Goal: Information Seeking & Learning: Check status

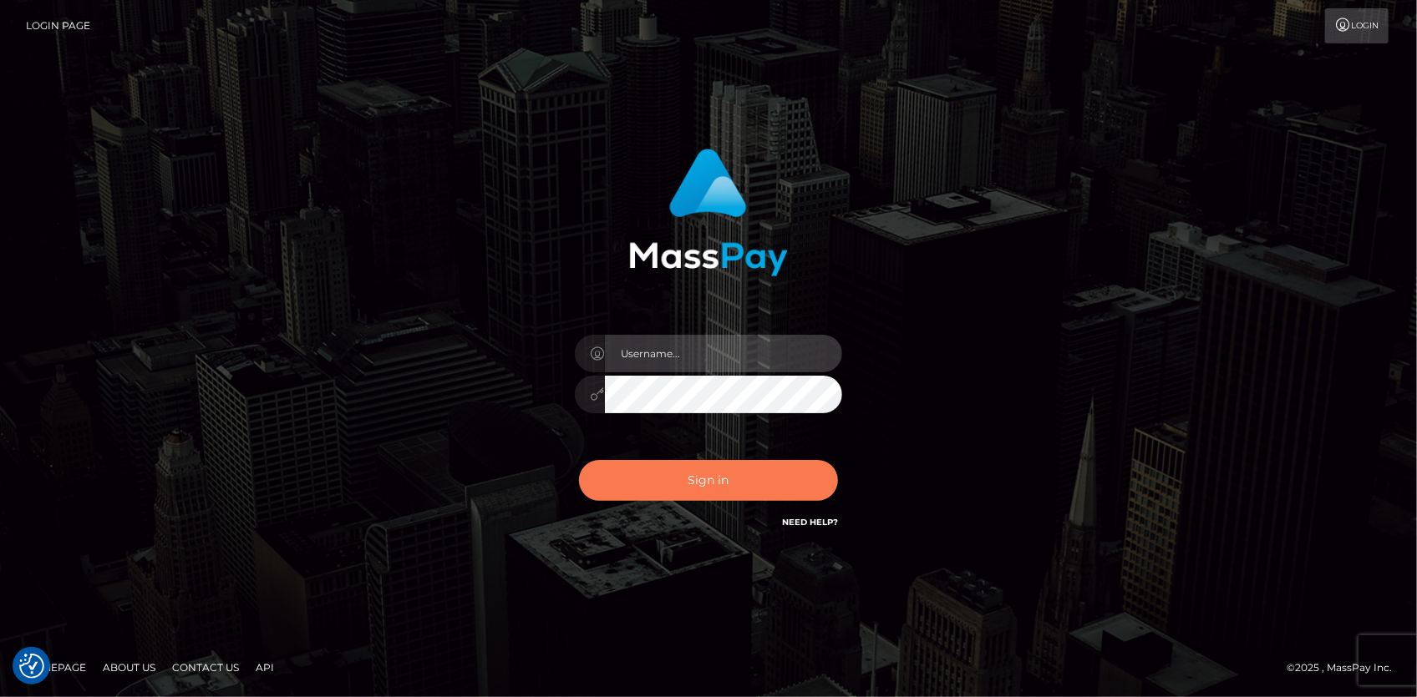
type input "Eduard Gavrilescu"
click at [772, 487] on button "Sign in" at bounding box center [708, 480] width 259 height 41
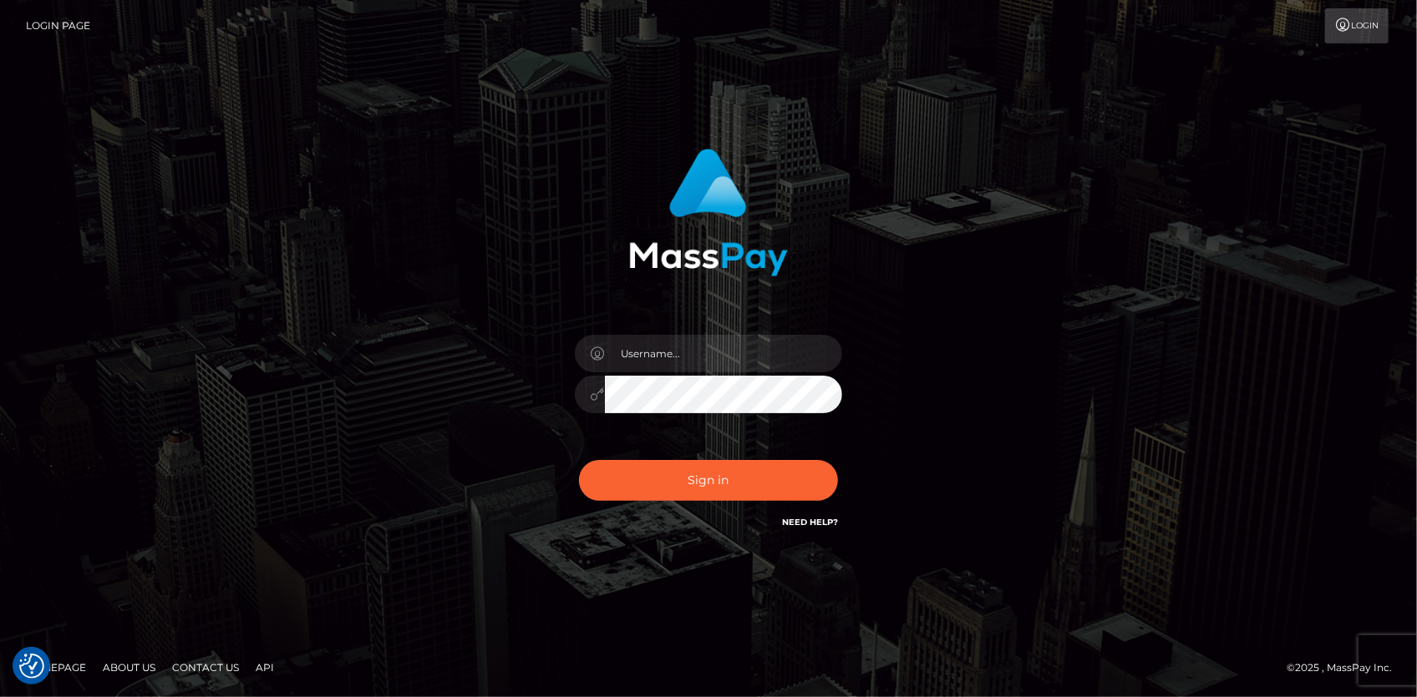
checkbox input "true"
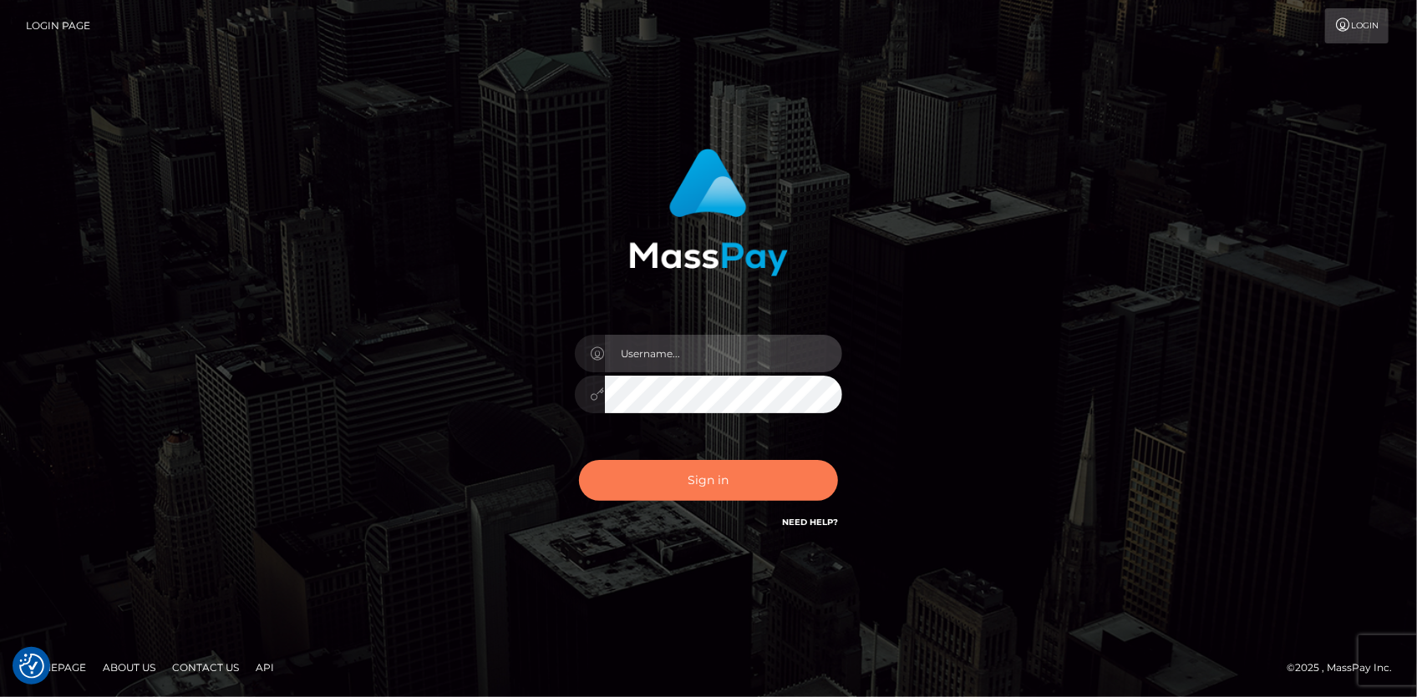
type input "[PERSON_NAME]"
click at [772, 480] on button "Sign in" at bounding box center [708, 480] width 259 height 41
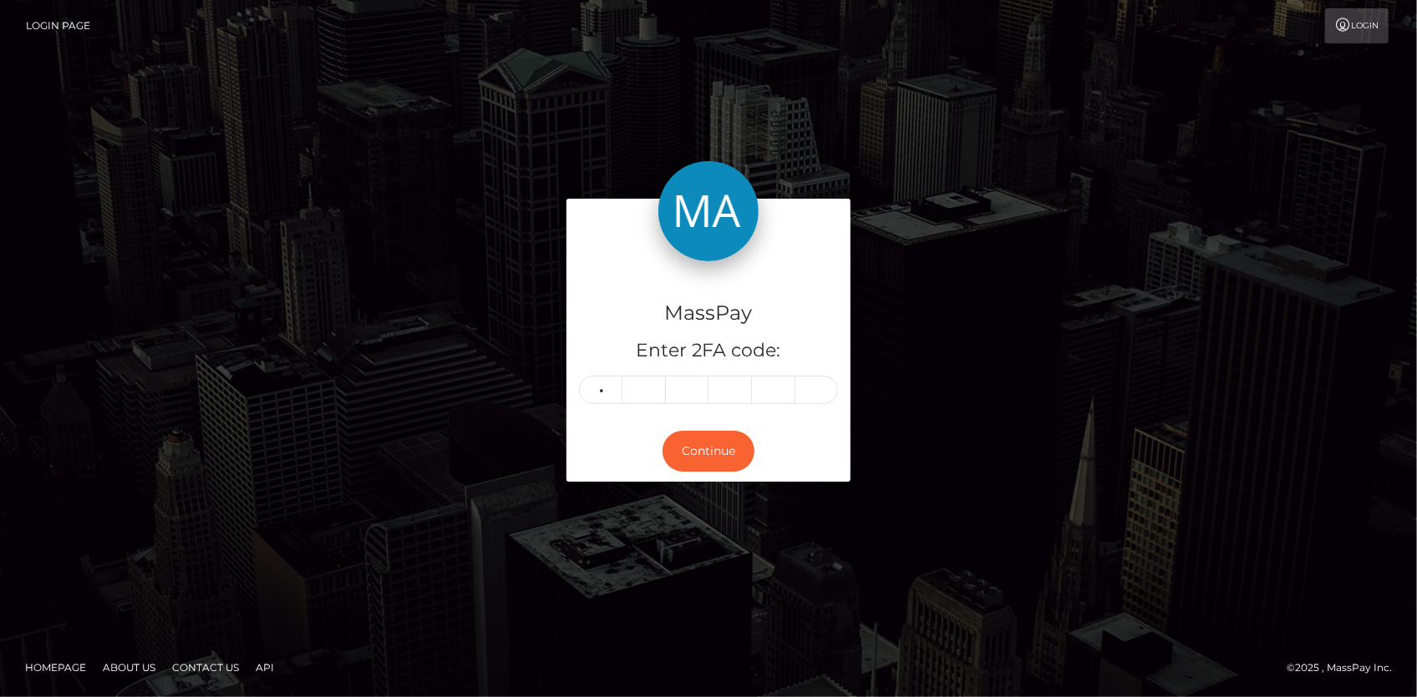
type input "9"
type input "2"
type input "5"
type input "6"
type input "8"
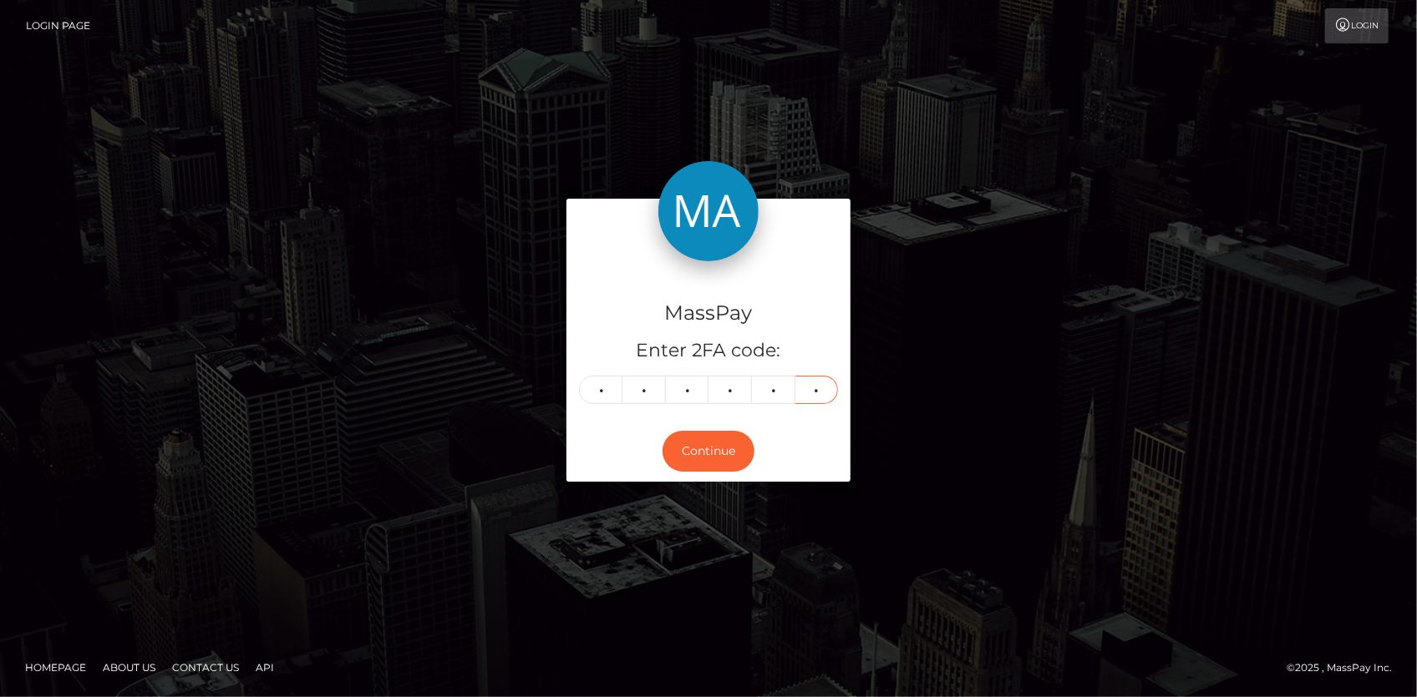
type input "4"
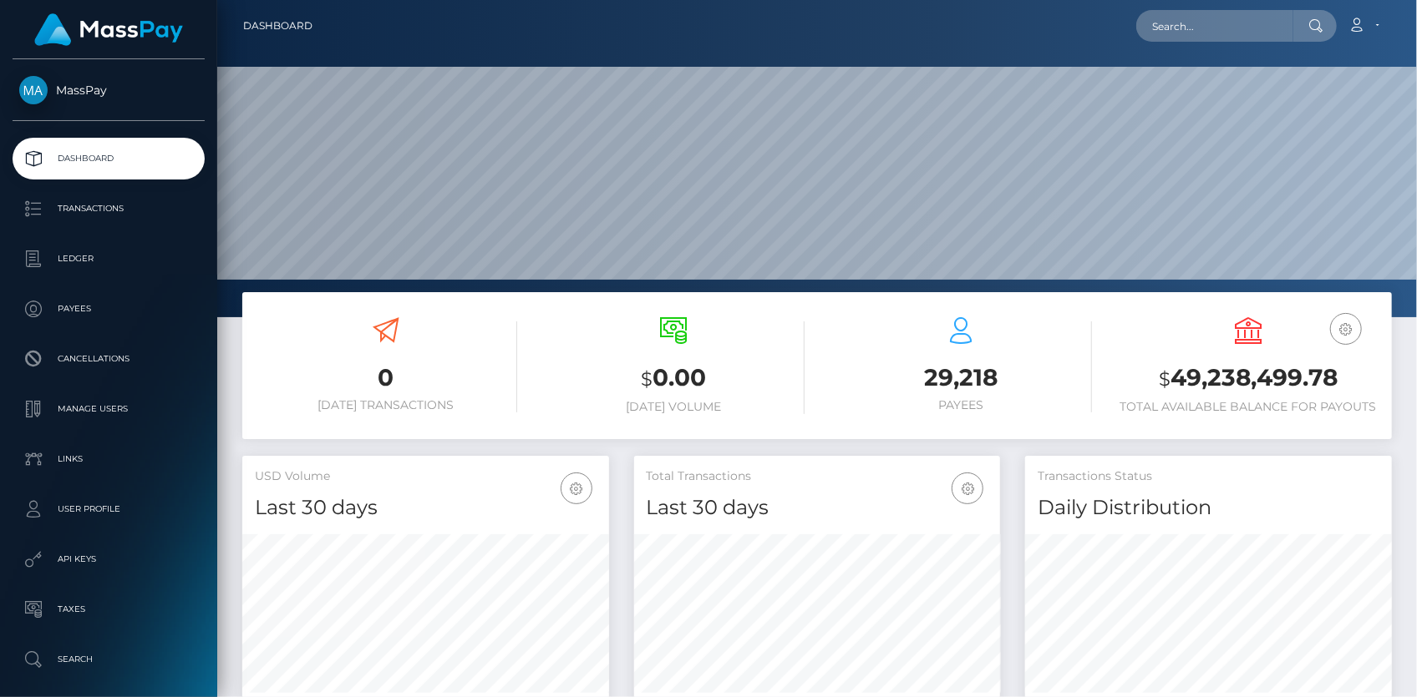
scroll to position [296, 366]
click at [1204, 23] on input "text" at bounding box center [1214, 26] width 157 height 32
paste input "pout_Zlu6gRgRPXrWR"
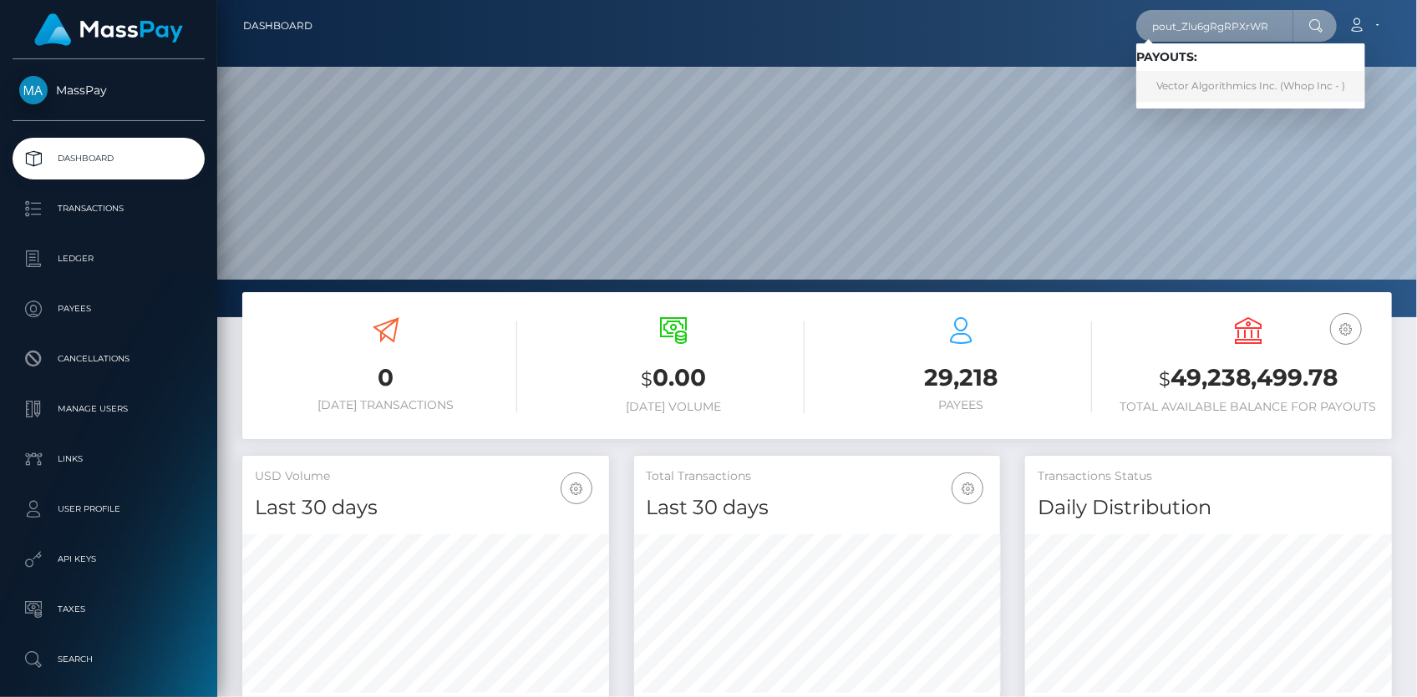
type input "pout_Zlu6gRgRPXrWR"
click at [1205, 84] on link "Vector Algorithmics Inc. (Whop Inc - )" at bounding box center [1250, 86] width 229 height 31
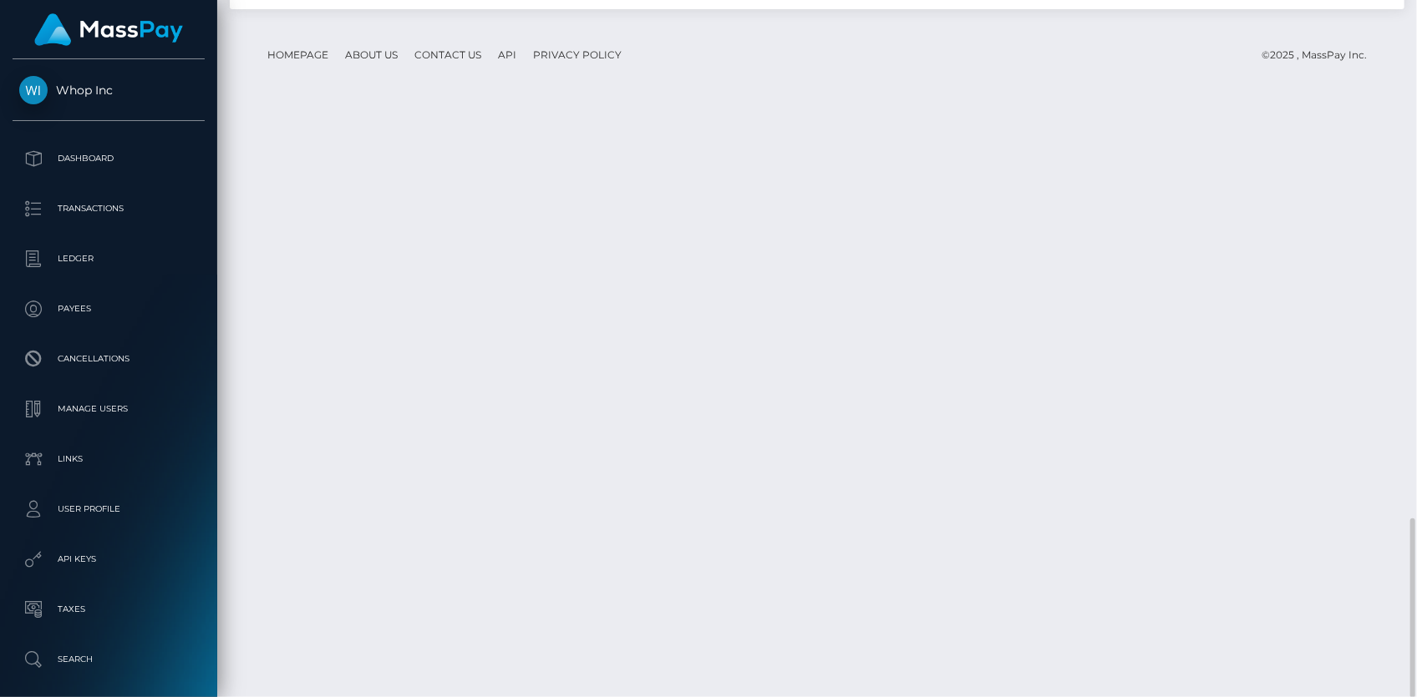
scroll to position [200, 366]
copy td "62b048b39af341709890e295c11fed42"
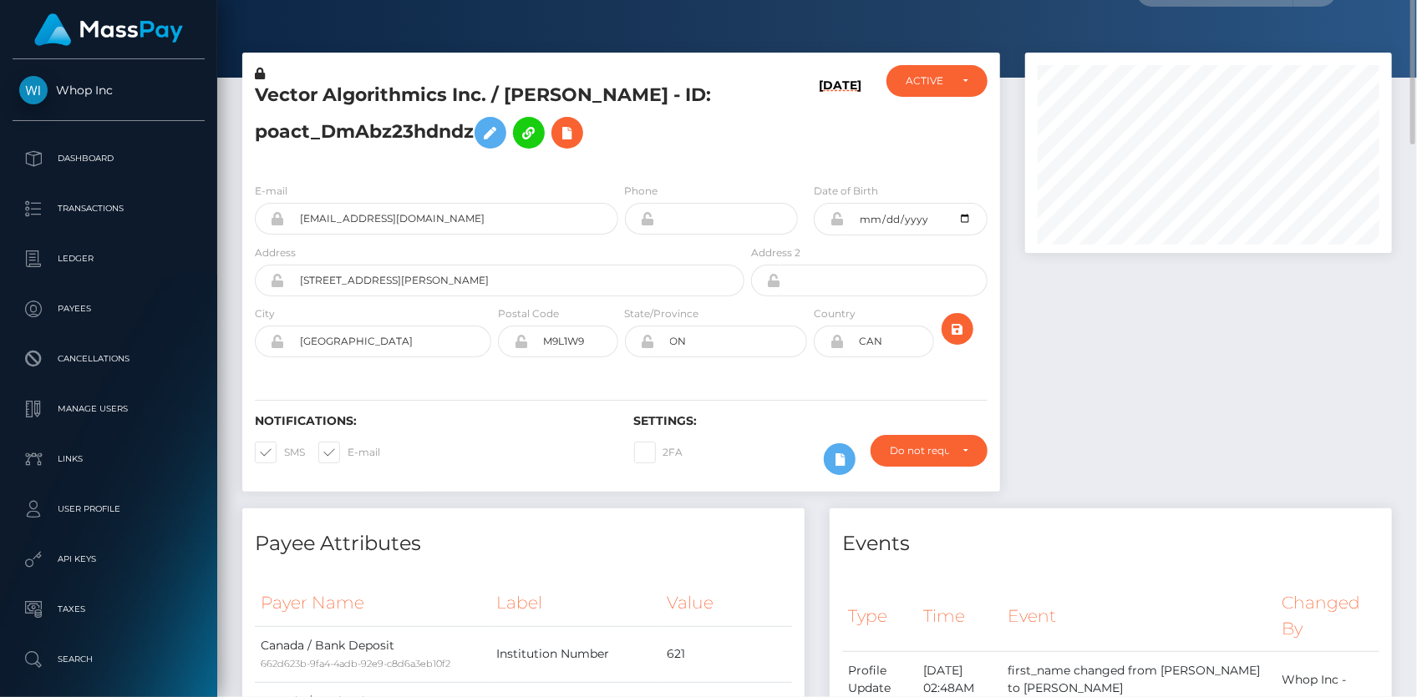
scroll to position [0, 0]
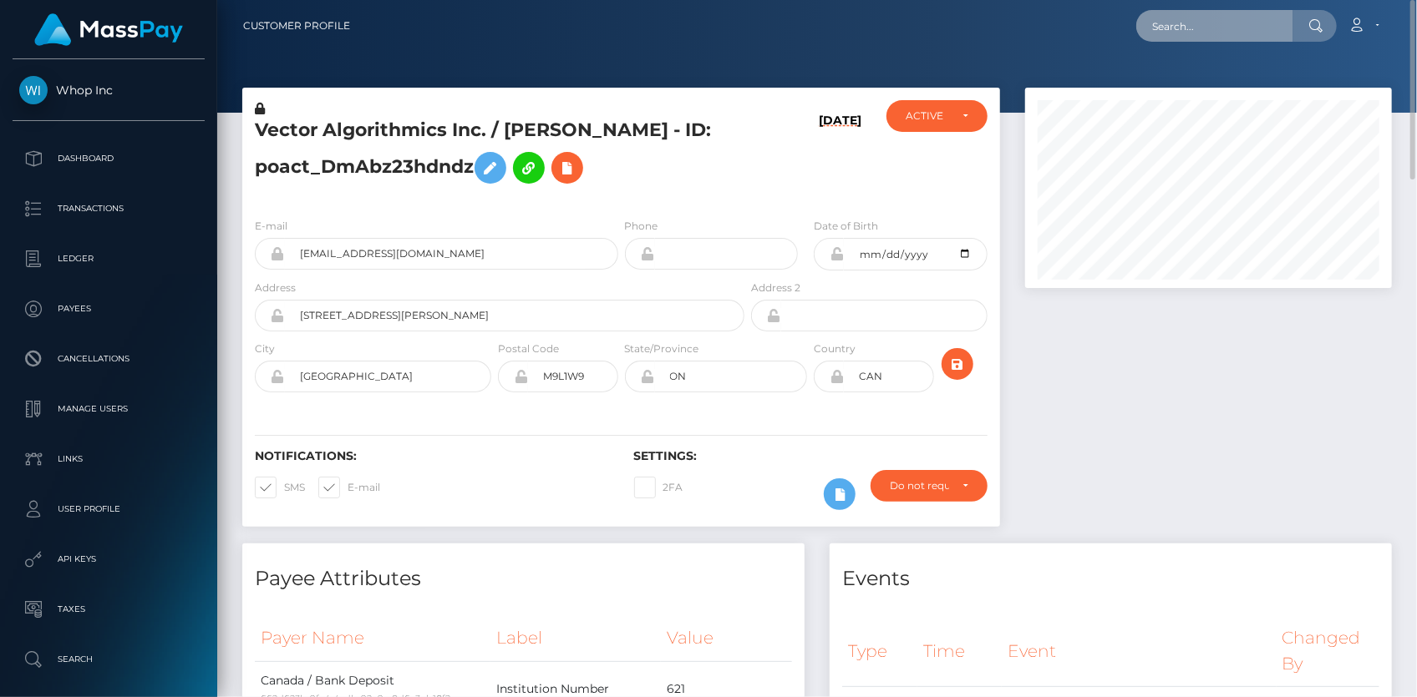
click at [1192, 28] on input "text" at bounding box center [1214, 26] width 157 height 32
paste input "poact_HuzUS6Ig6RFk"
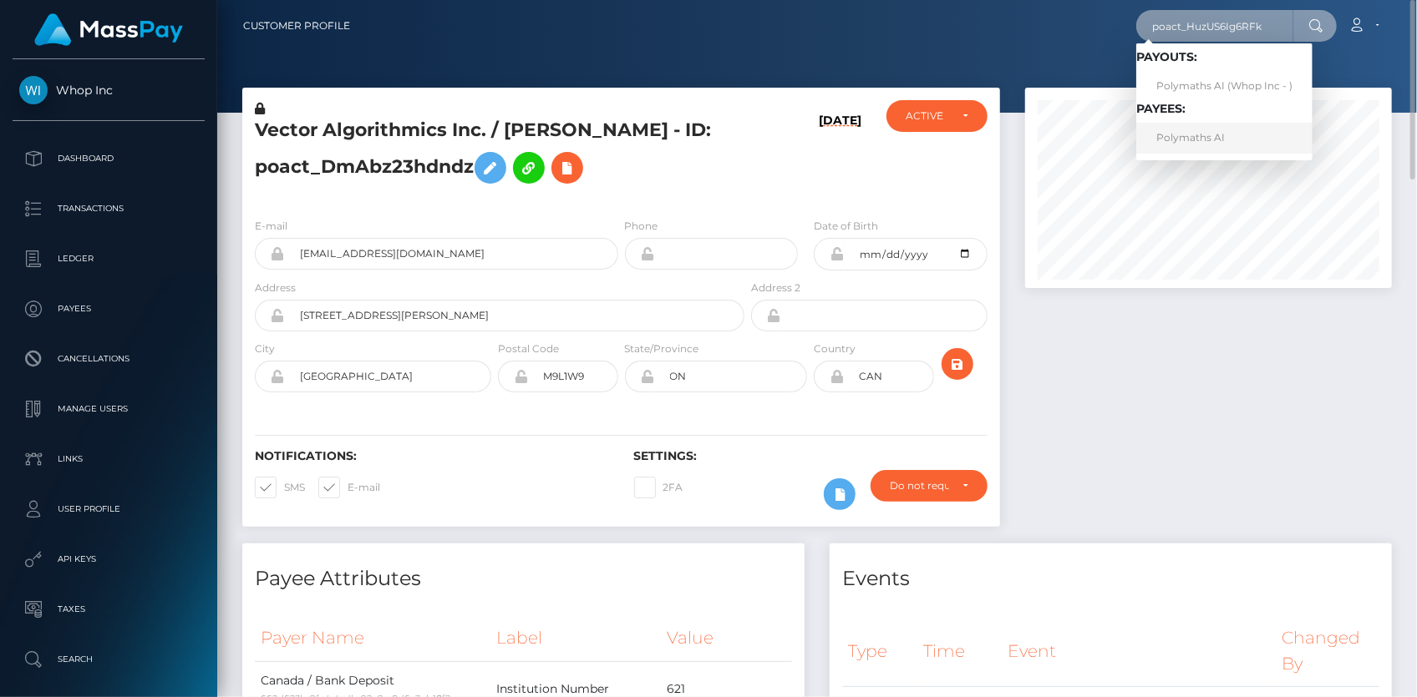
type input "poact_HuzUS6Ig6RFk"
click at [1188, 136] on link "Polymaths AI" at bounding box center [1224, 138] width 176 height 31
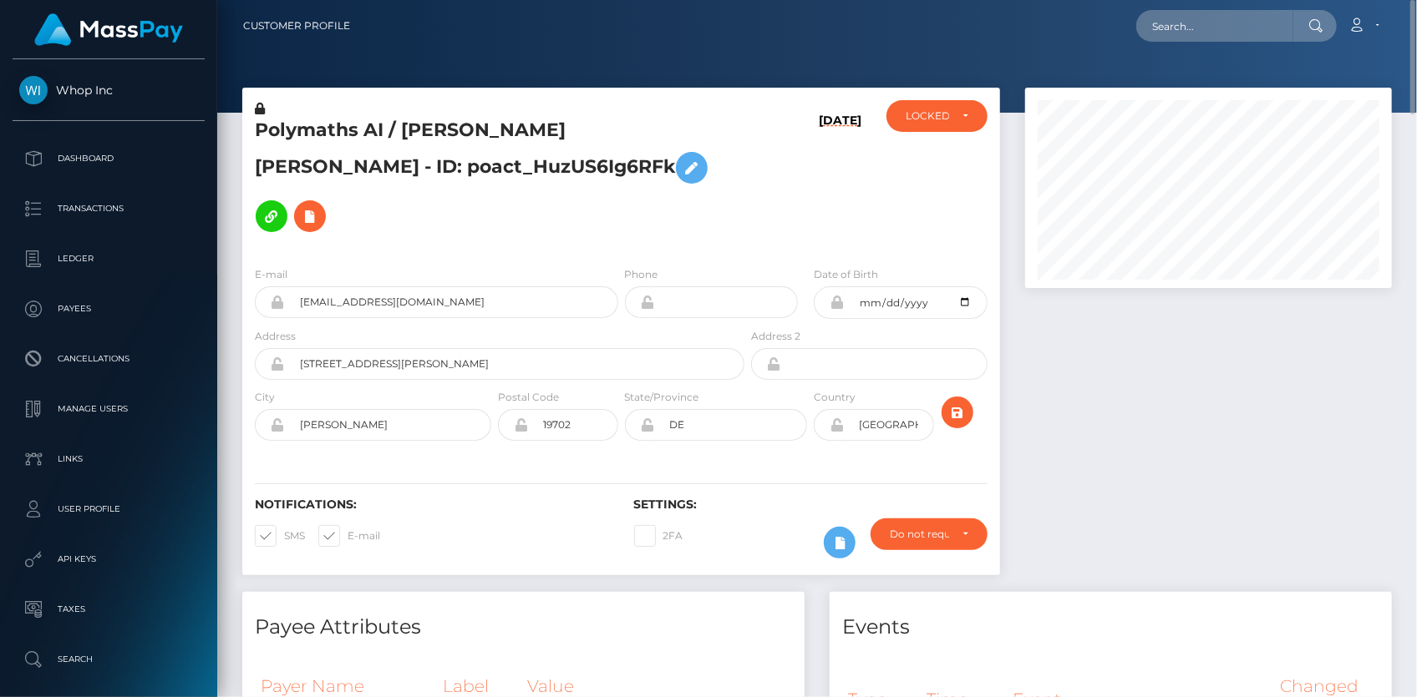
click at [412, 119] on h5 "Polymaths AI / [PERSON_NAME] [PERSON_NAME] - ID: poact_HuzUS6Ig6RFk" at bounding box center [495, 179] width 480 height 123
click at [410, 119] on h5 "Polymaths AI / [PERSON_NAME] [PERSON_NAME] - ID: poact_HuzUS6Ig6RFk" at bounding box center [495, 179] width 480 height 123
click at [393, 135] on h5 "Polymaths AI / [PERSON_NAME] [PERSON_NAME] - ID: poact_HuzUS6Ig6RFk" at bounding box center [495, 179] width 480 height 123
click at [393, 135] on h5 "Polymaths AI / GERALD RYAN II BAANO STEWART - ID: poact_HuzUS6Ig6RFk" at bounding box center [495, 179] width 480 height 123
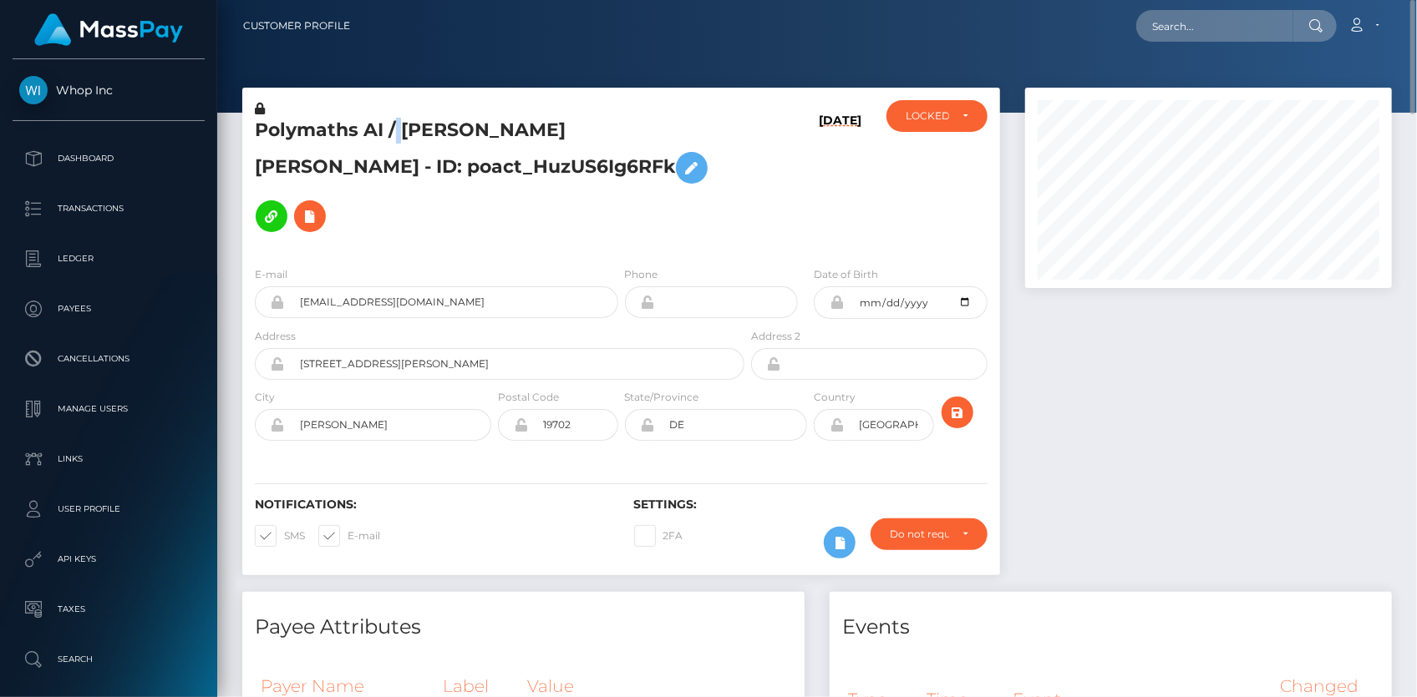
copy h5 "Polymaths AI / GERALD RYAN II BAANO STEWART - ID: poact_HuzUS6Ig6RFk"
click at [1186, 18] on input "text" at bounding box center [1214, 26] width 157 height 32
paste input "poact_2e61sOjZ9AeJ"
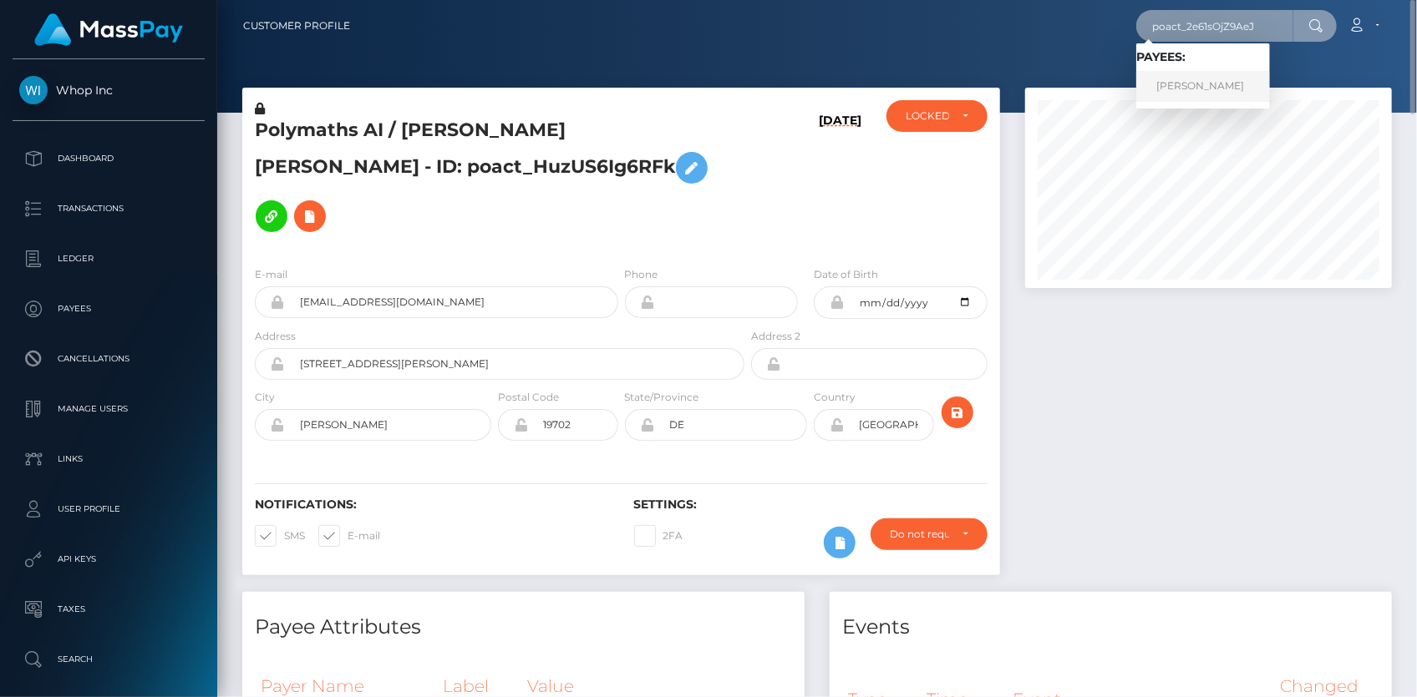
type input "poact_2e61sOjZ9AeJ"
click at [1190, 84] on link "James Fairbanks" at bounding box center [1203, 86] width 134 height 31
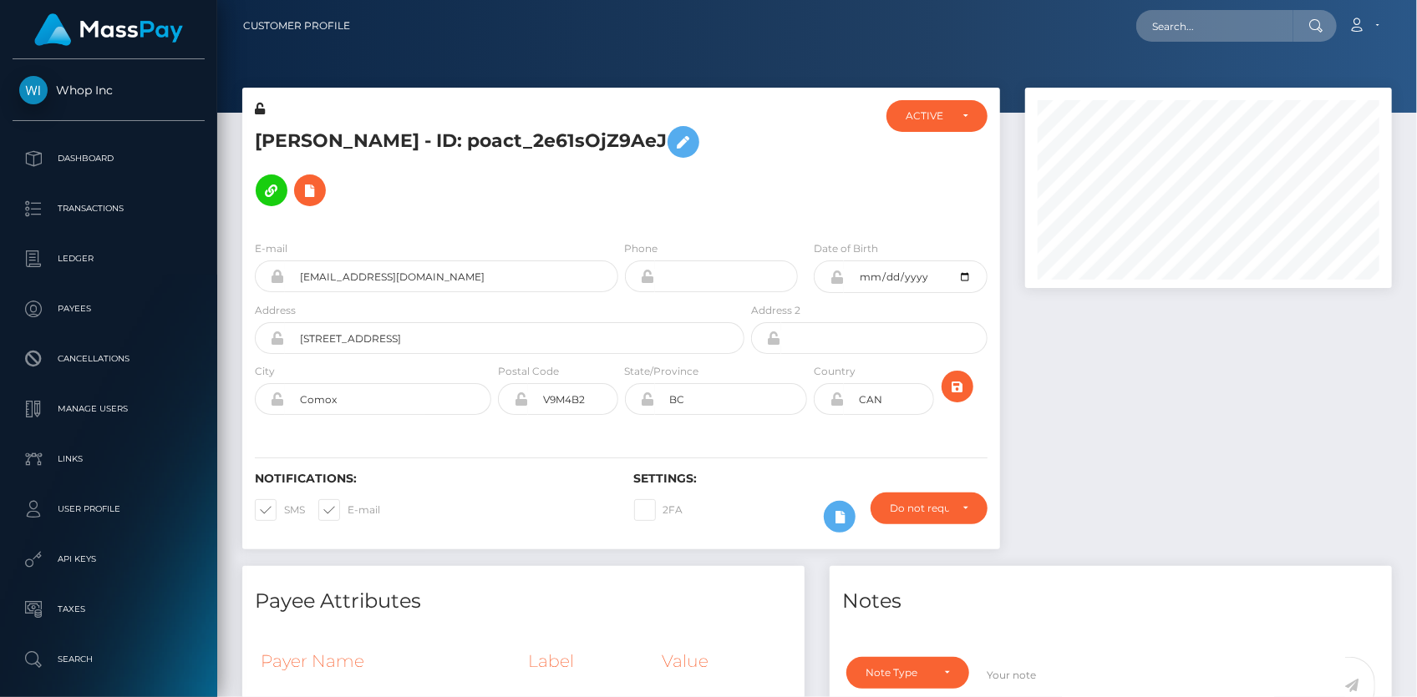
scroll to position [200, 366]
click at [370, 129] on h5 "James Fairbanks - ID: poact_2e61sOjZ9AeJ" at bounding box center [495, 166] width 480 height 97
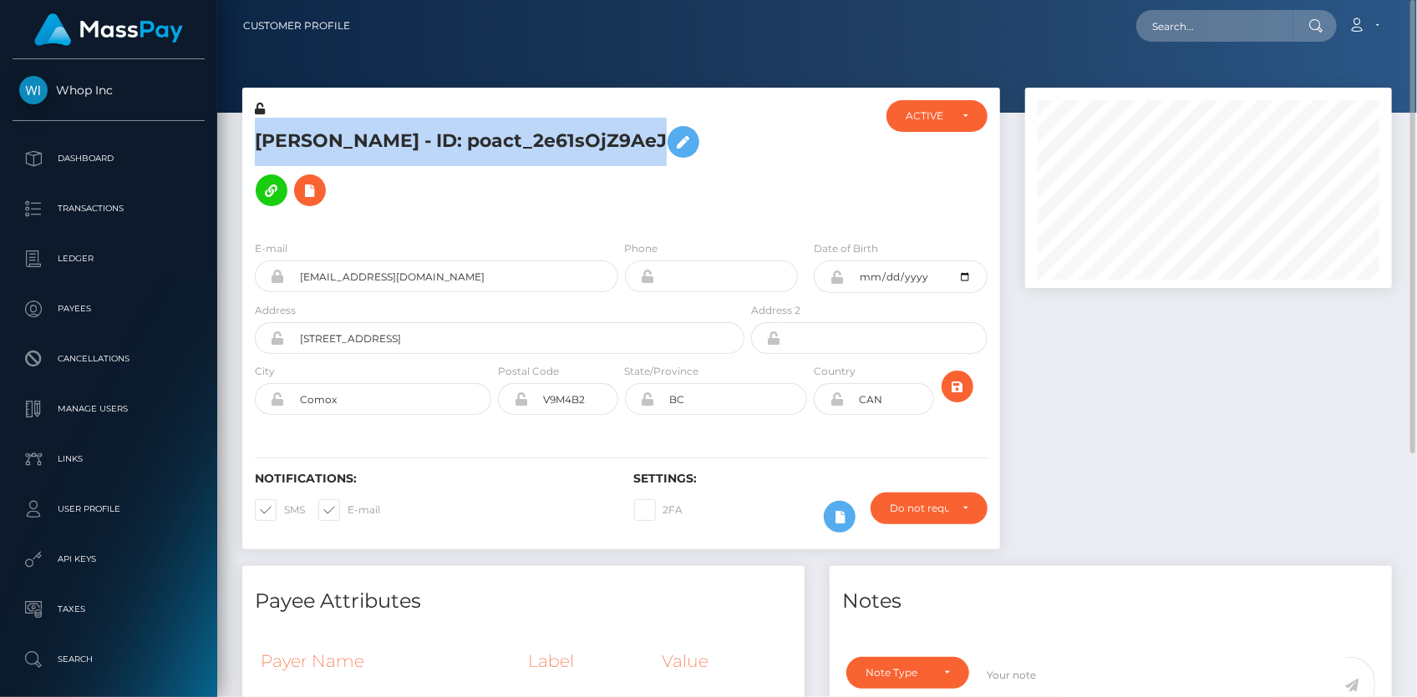
click at [370, 129] on h5 "James Fairbanks - ID: poact_2e61sOjZ9AeJ" at bounding box center [495, 166] width 480 height 97
copy h5 "James Fairbanks - ID: poact_2e61sOjZ9AeJ"
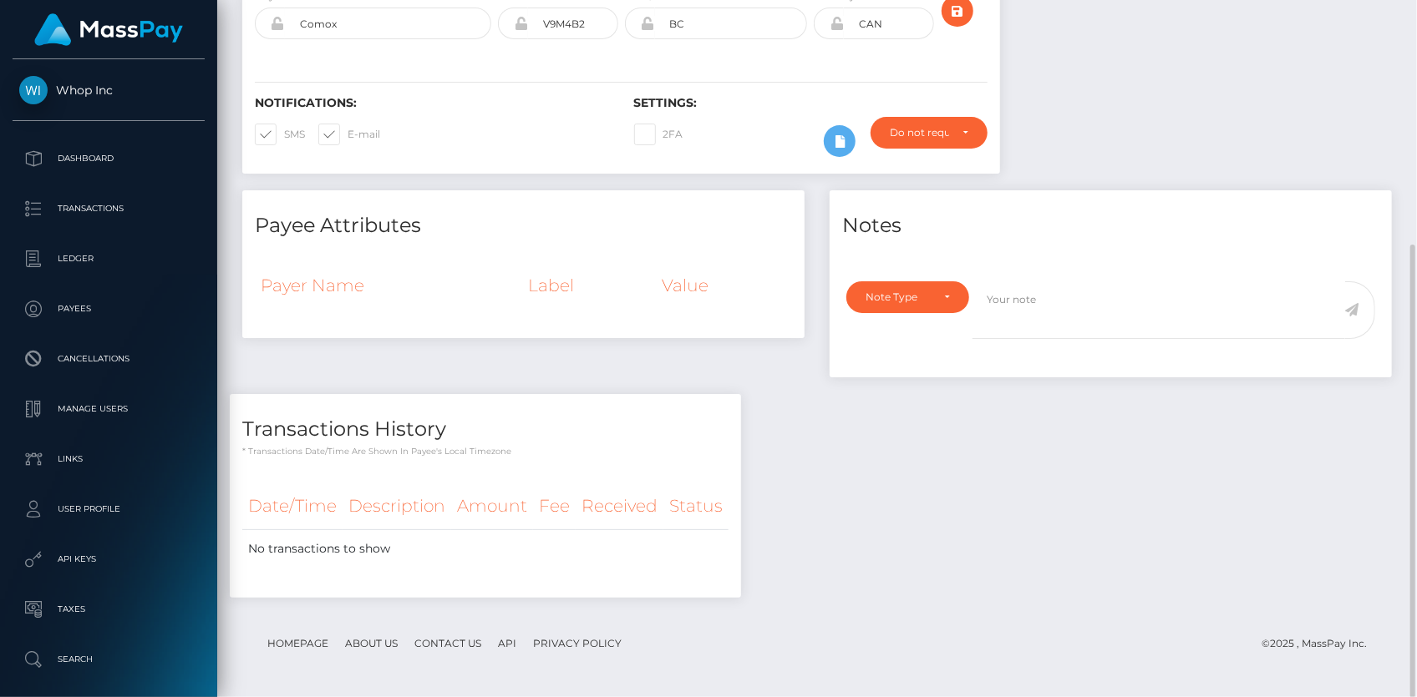
scroll to position [0, 0]
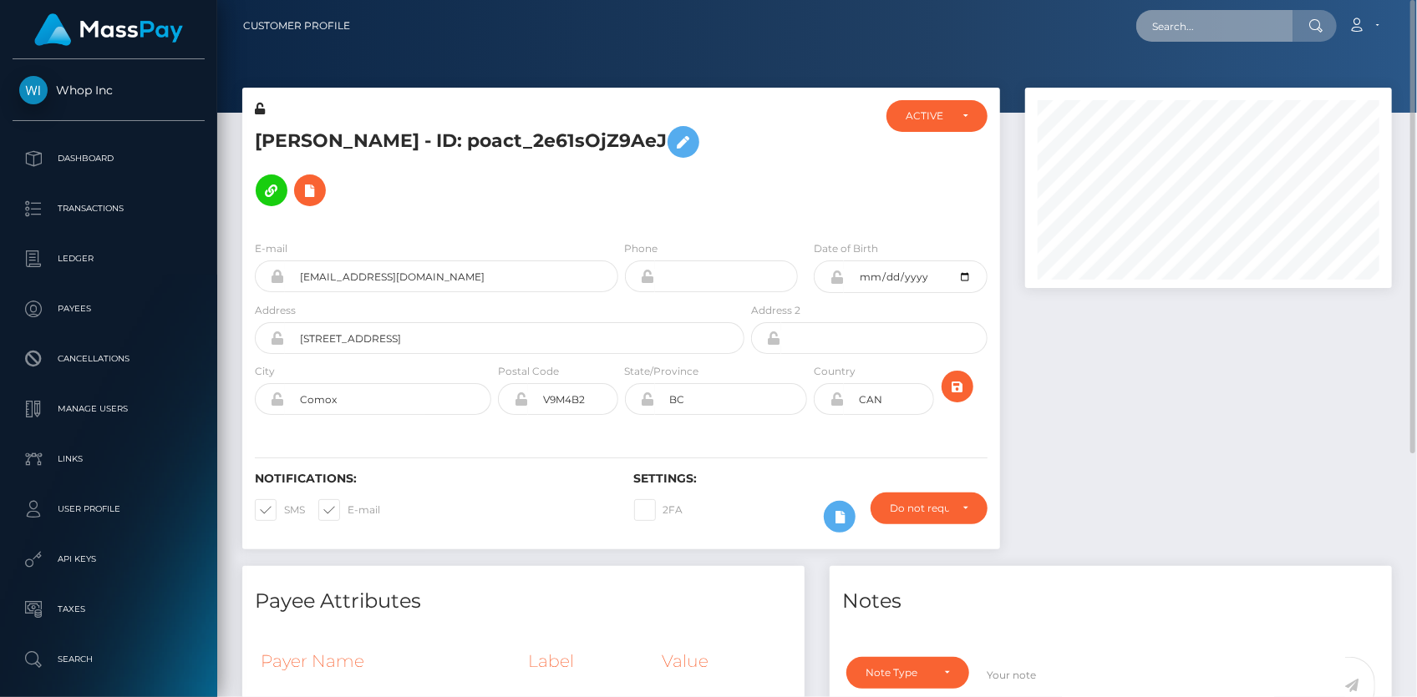
click at [1145, 28] on input "text" at bounding box center [1214, 26] width 157 height 32
paste input "149bdb2c-a5b1-4abb-83a9-9ff3b4f4be27"
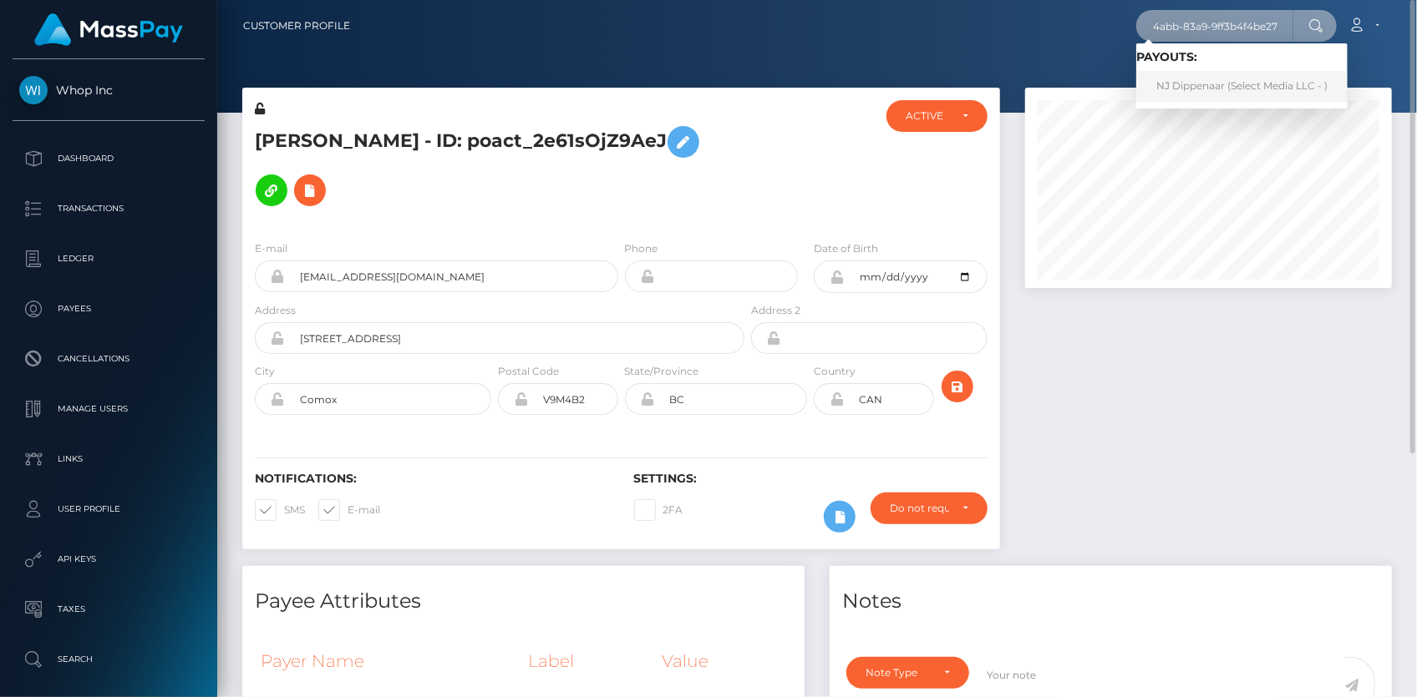
type input "149bdb2c-a5b1-4abb-83a9-9ff3b4f4be27"
click at [1180, 77] on link "NJ Dippenaar (Select Media LLC - )" at bounding box center [1241, 86] width 211 height 31
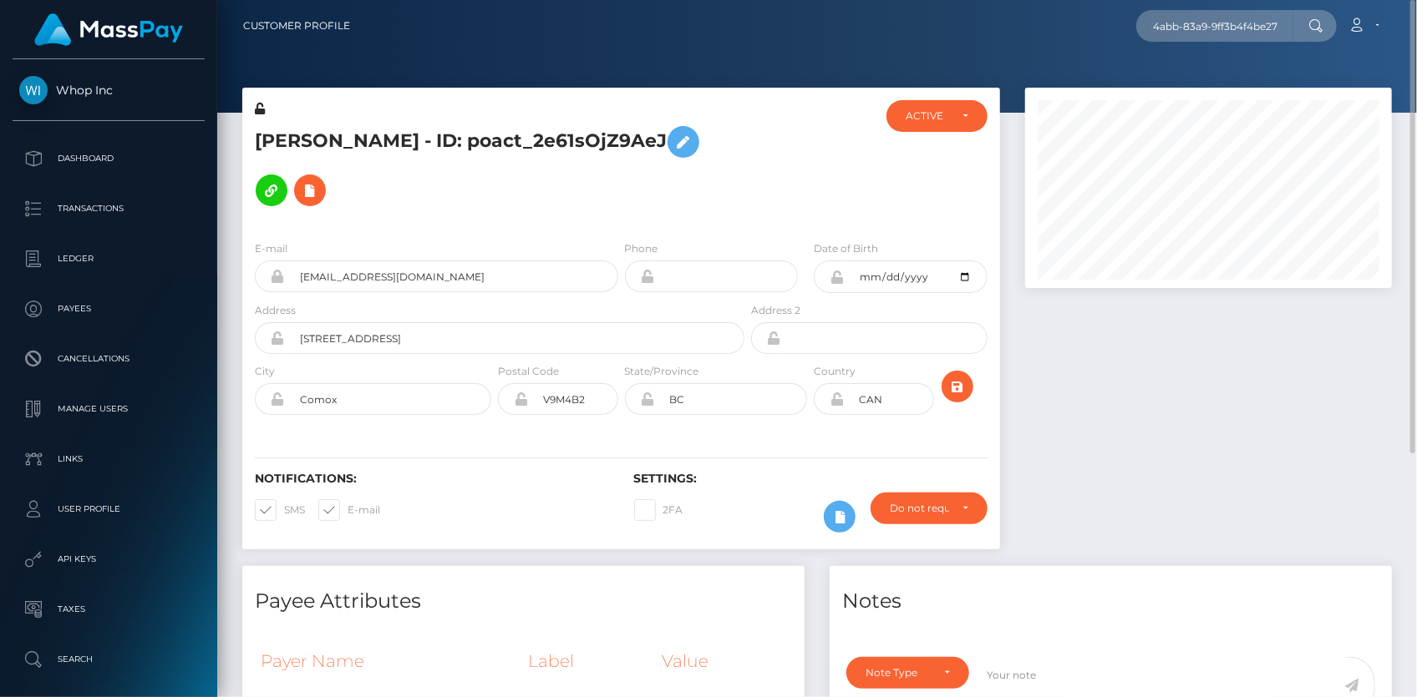
scroll to position [0, 0]
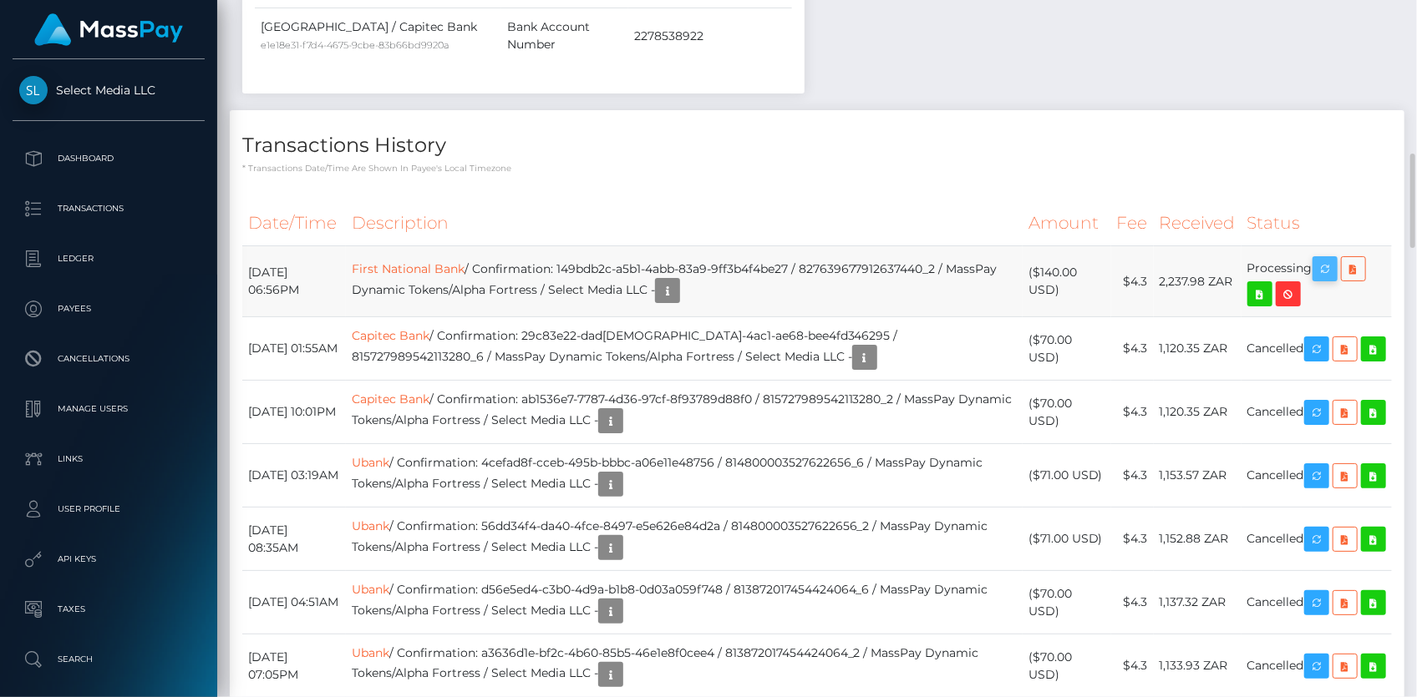
scroll to position [200, 366]
click at [1315, 259] on icon "button" at bounding box center [1325, 269] width 20 height 21
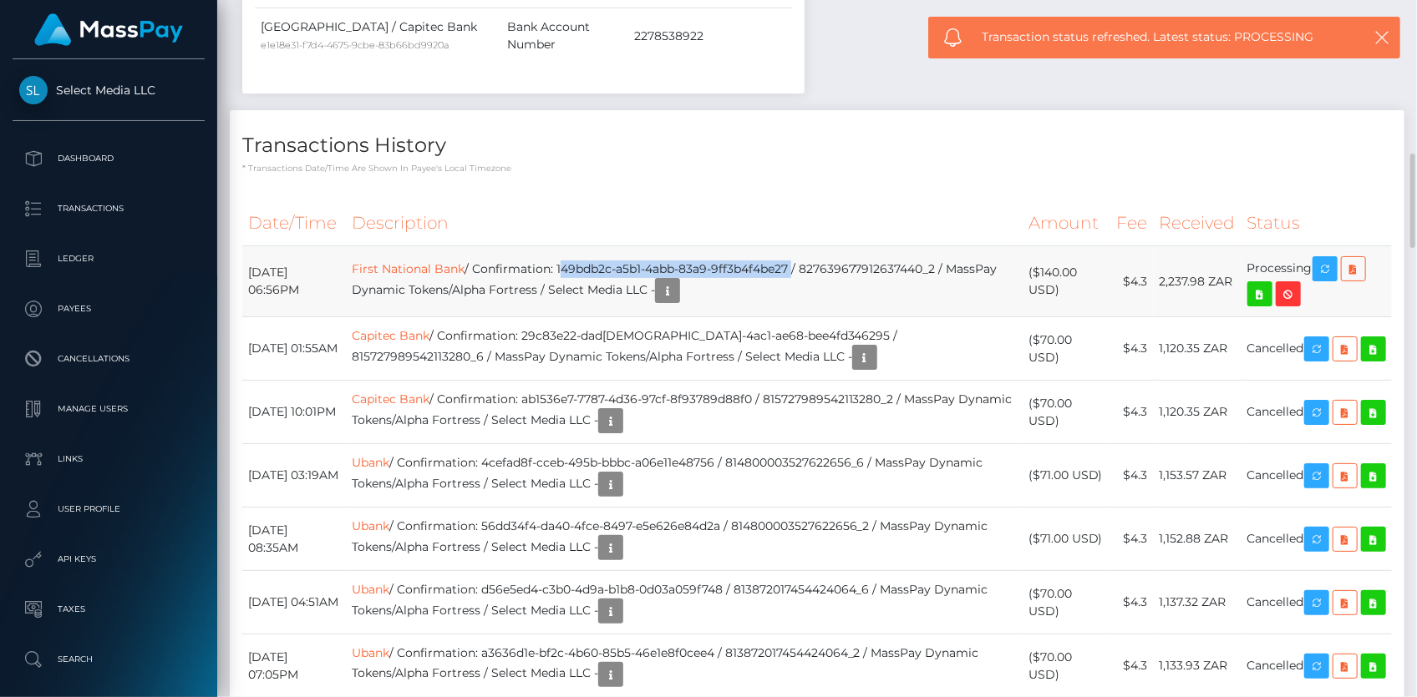
drag, startPoint x: 601, startPoint y: 195, endPoint x: 834, endPoint y: 194, distance: 233.0
click at [834, 246] on td "First National Bank / Confirmation: 149bdb2c-a5b1-4abb-83a9-9ff3b4f4be27 / 8276…" at bounding box center [684, 281] width 677 height 71
copy td "149bdb2c-a5b1-4abb-83a9-9ff3b4f4be27"
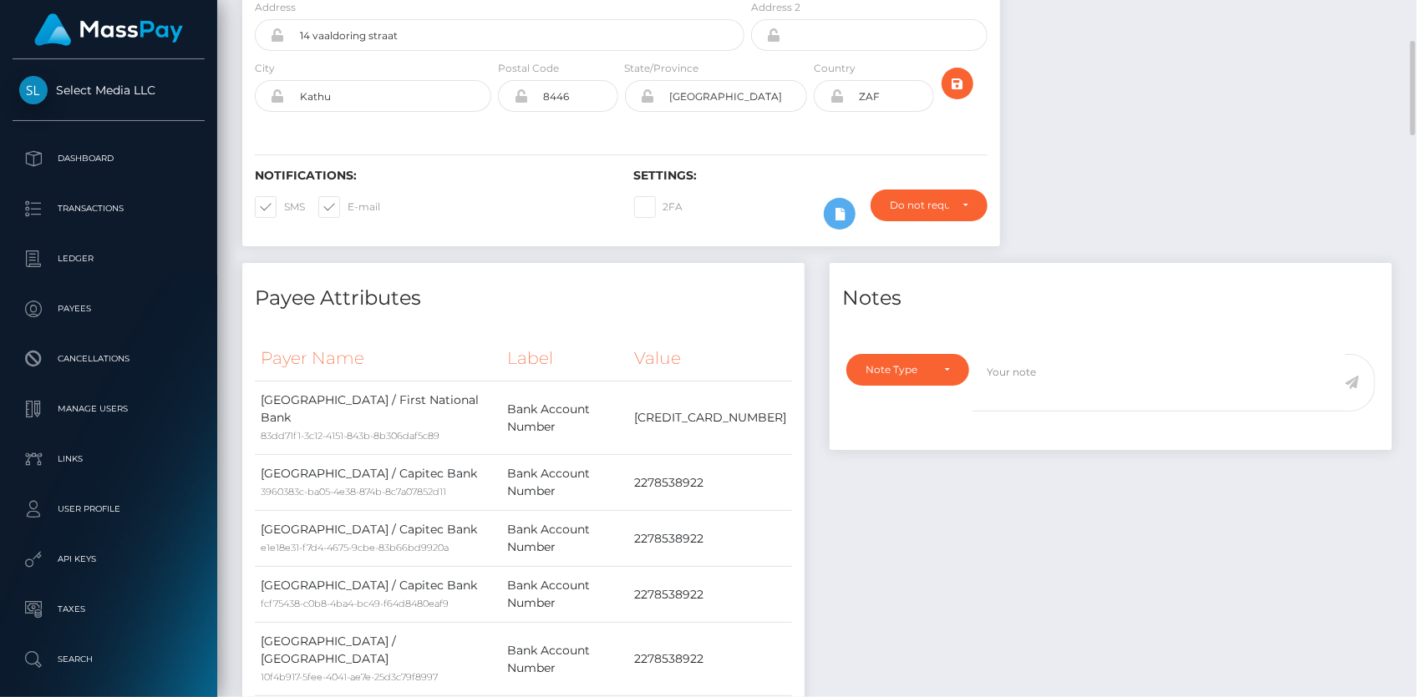
scroll to position [0, 0]
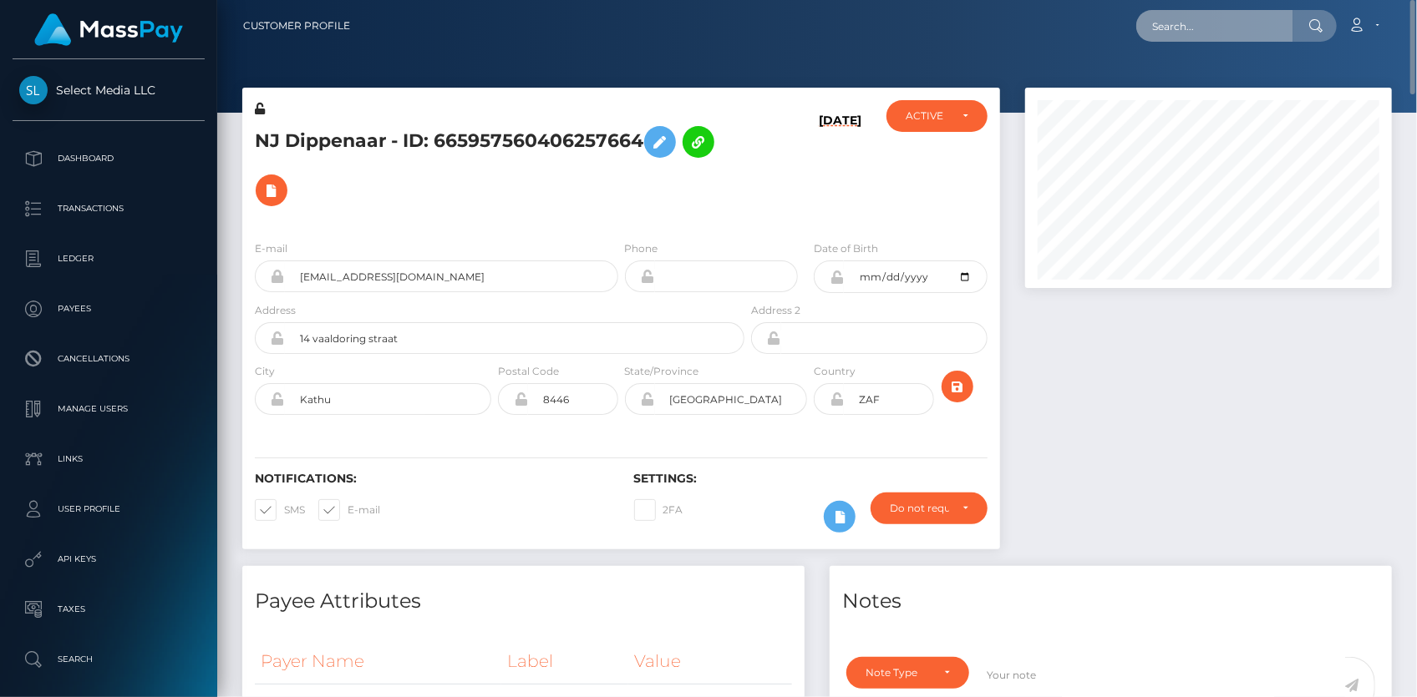
click at [1195, 28] on input "text" at bounding box center [1214, 26] width 157 height 32
paste input "68df52a9865b56525e366ea3"
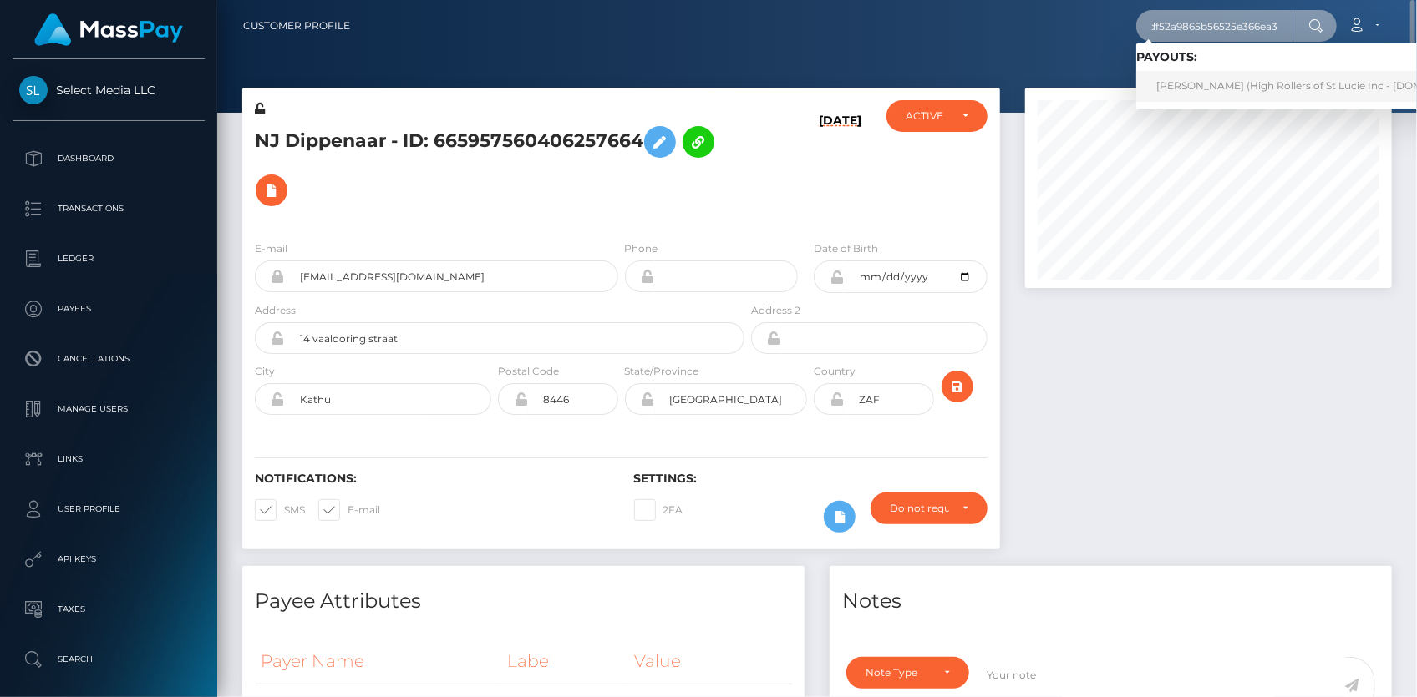
type input "68df52a9865b56525e366ea3"
click at [1222, 81] on link "Chaen Loz (High Rollers of St Lucie Inc - Luckyrush.io)" at bounding box center [1320, 86] width 368 height 31
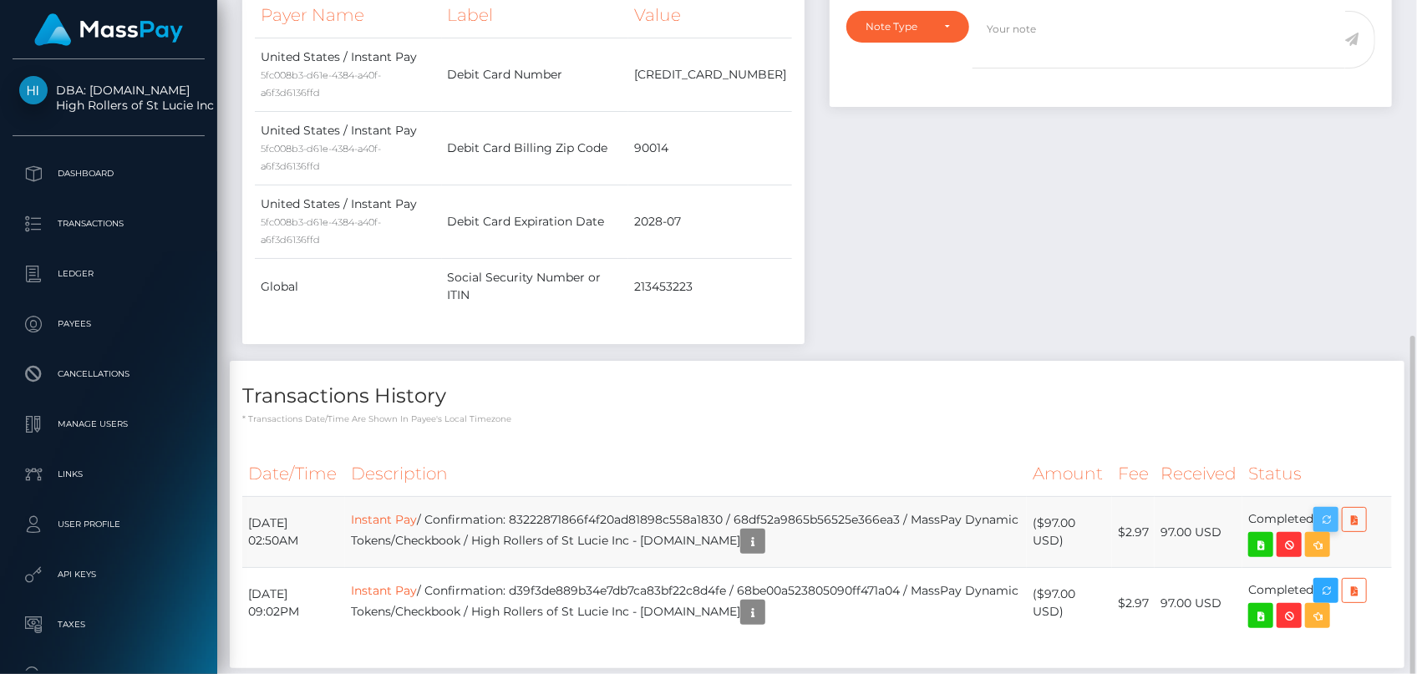
scroll to position [200, 366]
click at [1328, 510] on icon "button" at bounding box center [1326, 520] width 20 height 21
click at [610, 497] on td "Instant Pay / Confirmation: 83222871866f4f20ad81898c558a1830 / 68df52a9865b5652…" at bounding box center [686, 532] width 682 height 71
copy td "83222871866f4f20ad81898c558a1830"
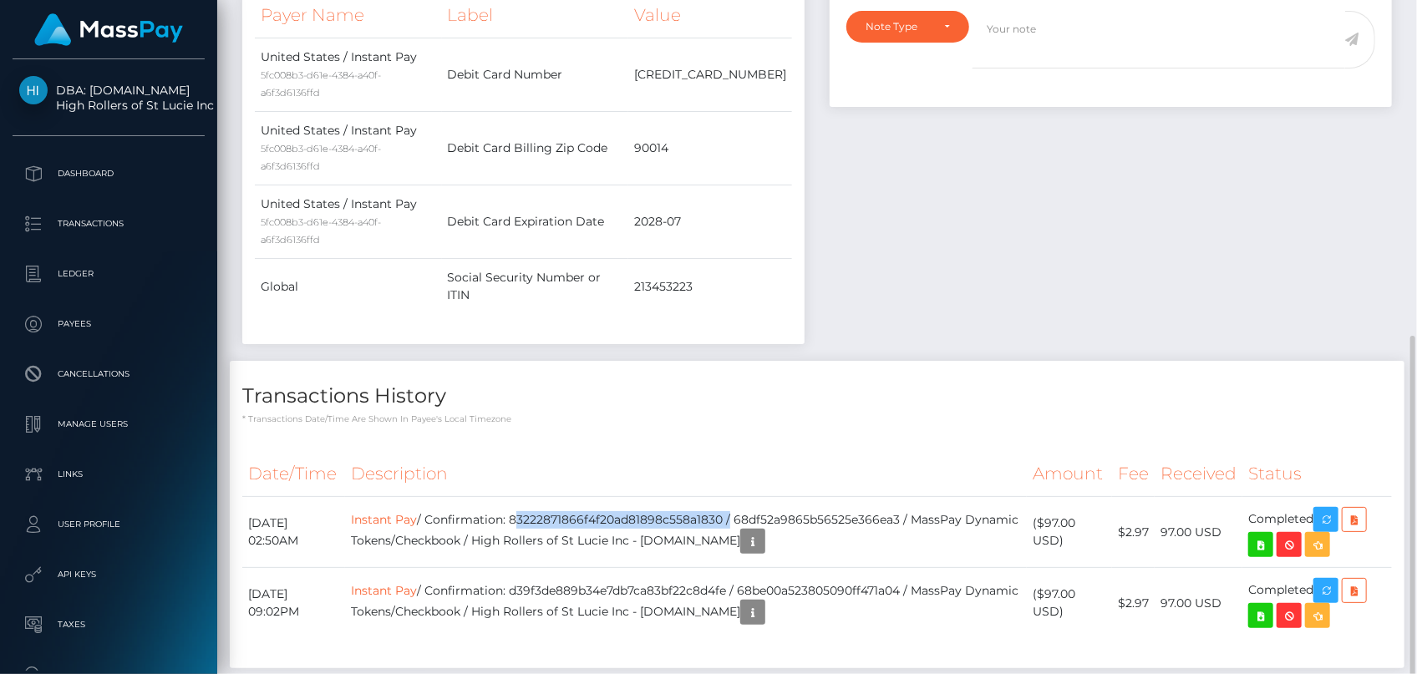
copy td "83222871866f4f20ad81898c558a1830"
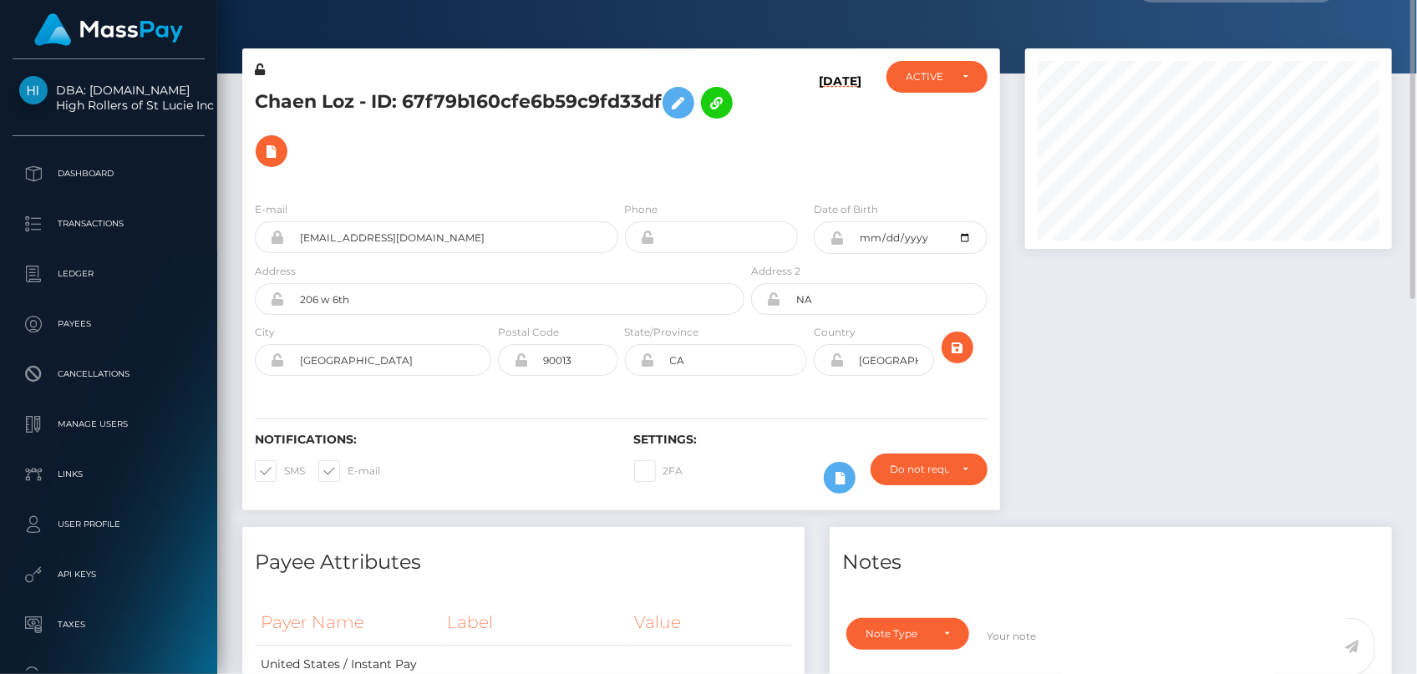
scroll to position [0, 0]
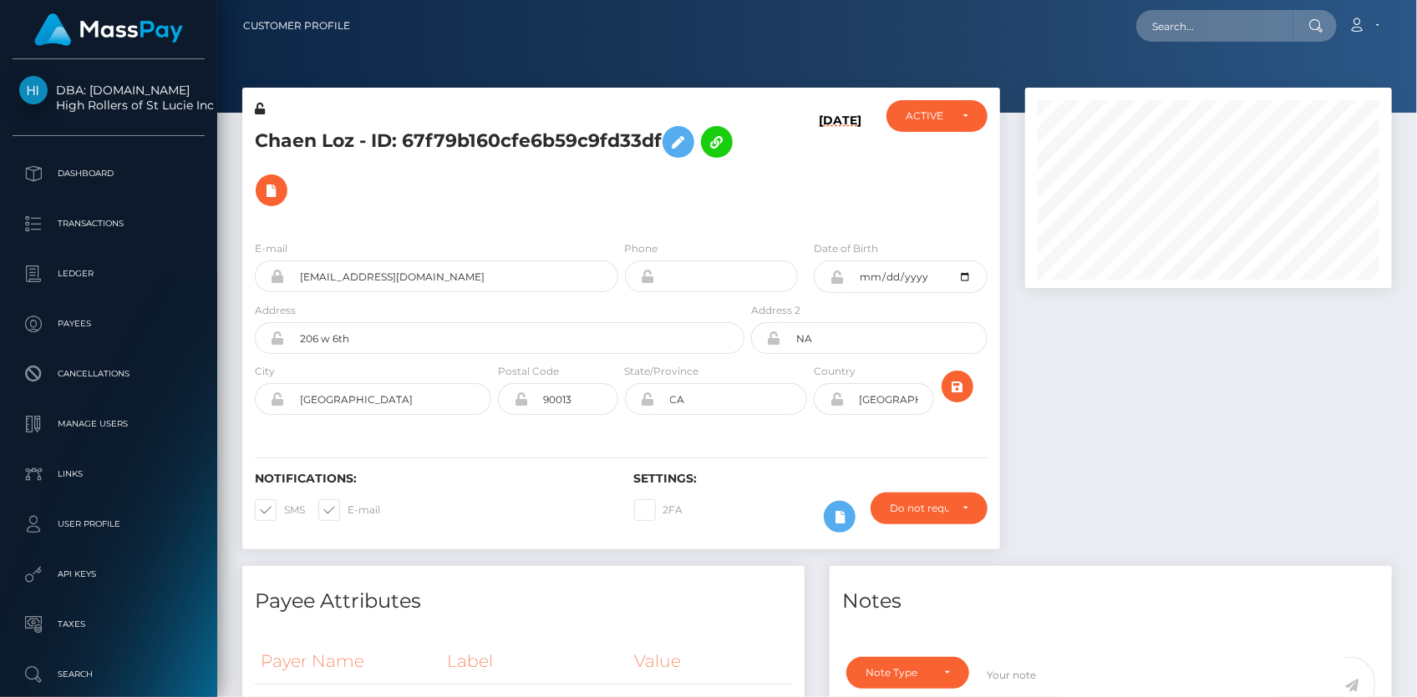
scroll to position [200, 366]
click at [1170, 29] on input "text" at bounding box center [1214, 26] width 157 height 32
paste input "7d029e8a-449f-4915-a9ee-db4a14198296"
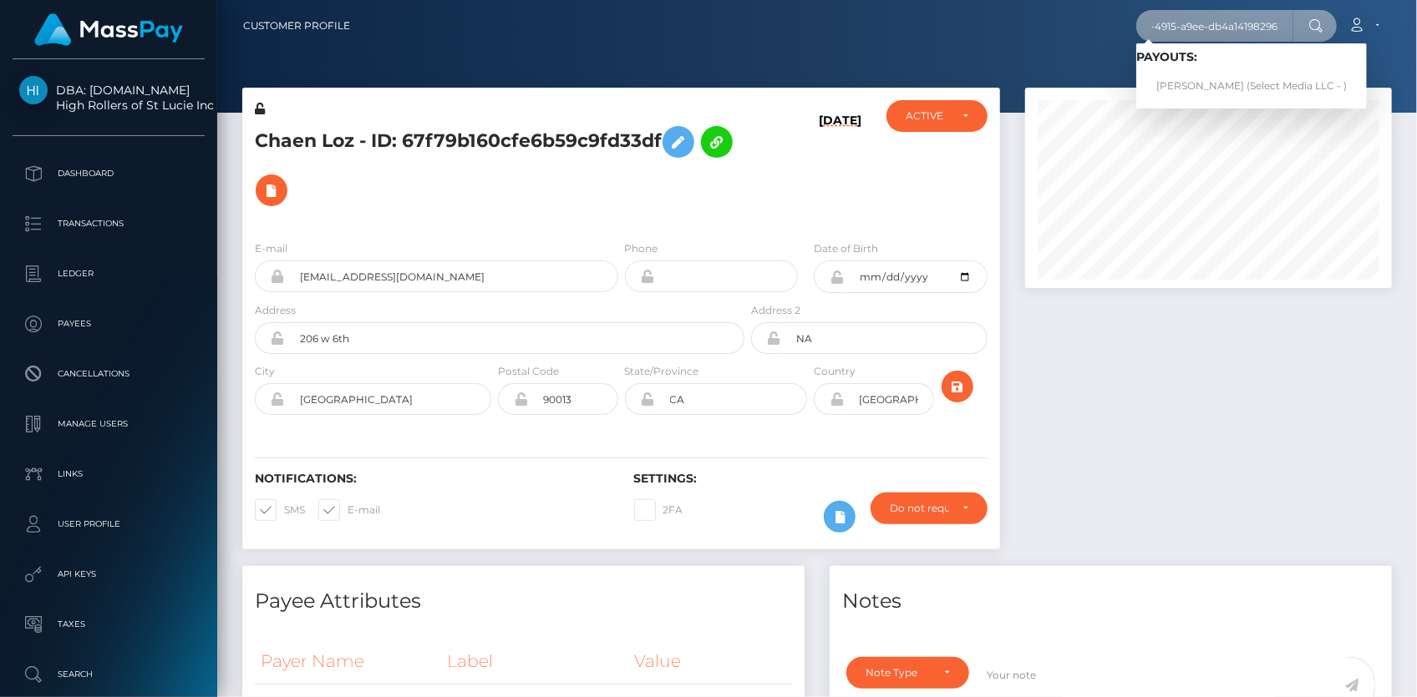
type input "7d029e8a-449f-4915-a9ee-db4a14198296"
click at [1202, 79] on link "Laisha Figueroa (Select Media LLC - )" at bounding box center [1251, 86] width 231 height 31
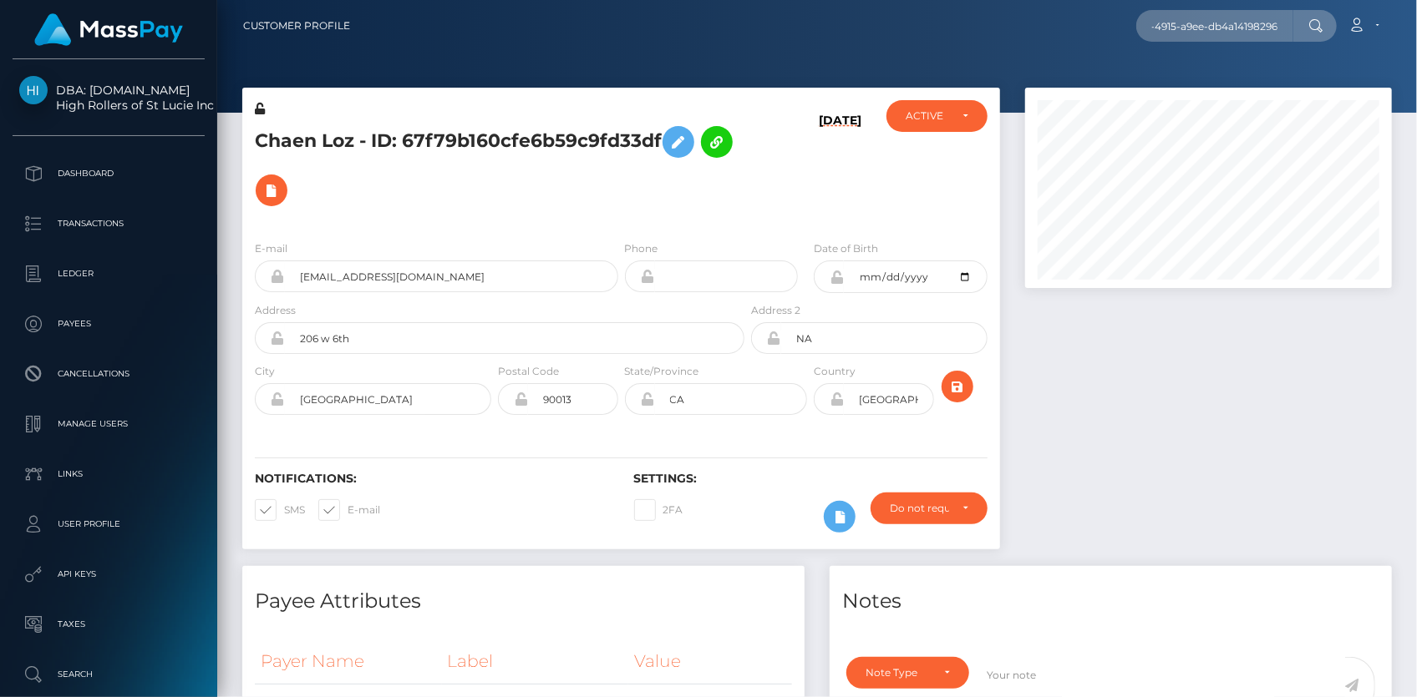
scroll to position [0, 0]
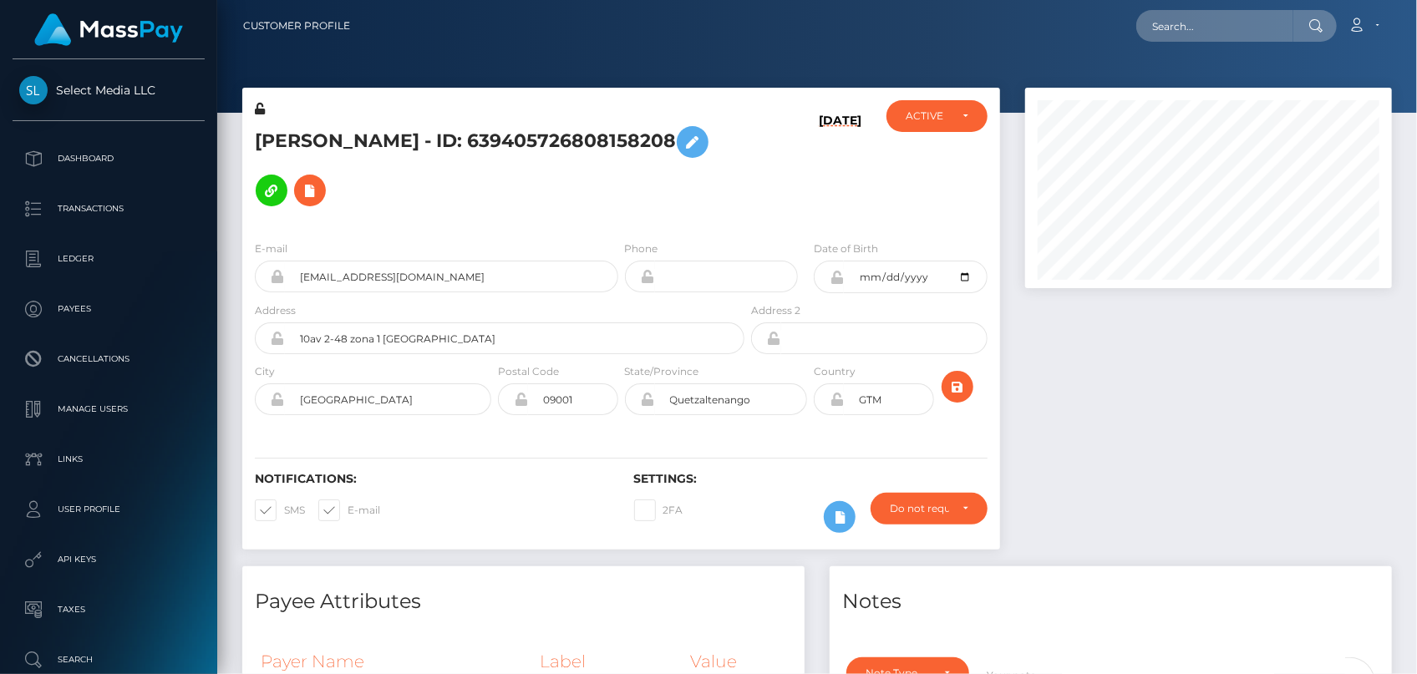
scroll to position [200, 366]
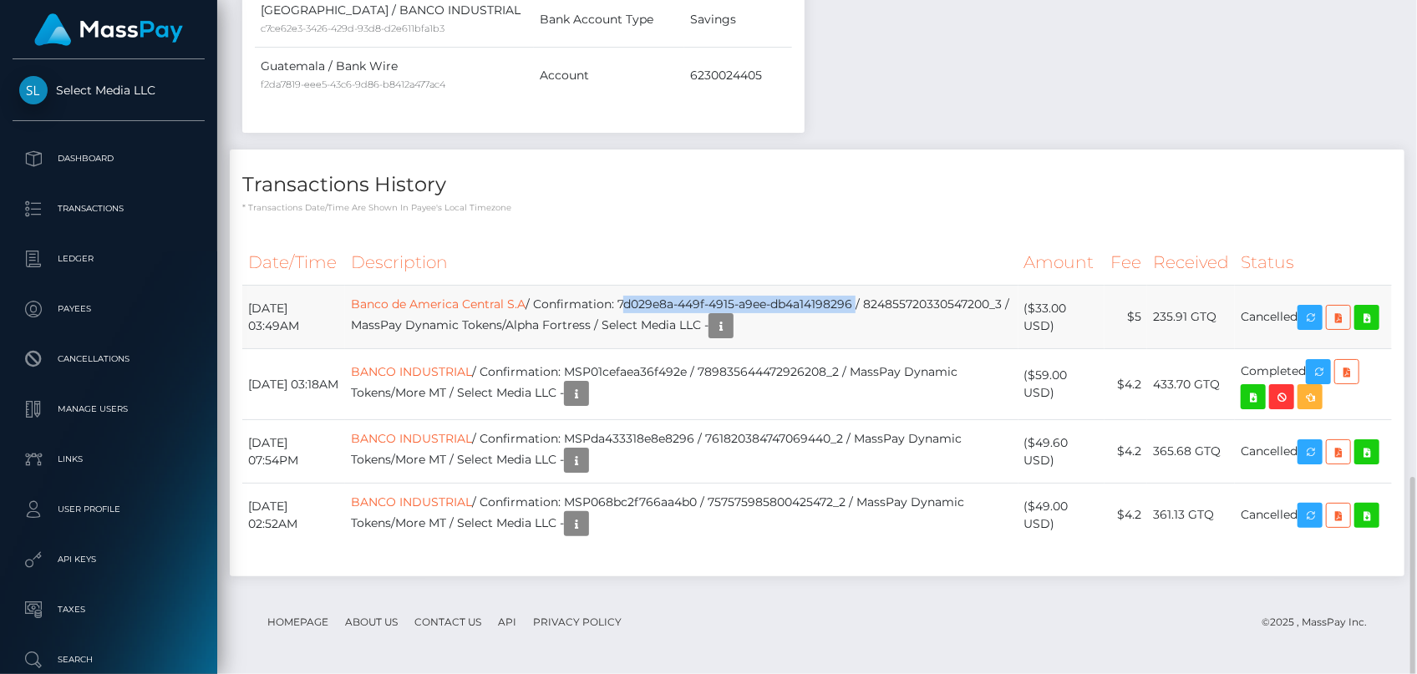
drag, startPoint x: 657, startPoint y: 307, endPoint x: 894, endPoint y: 297, distance: 237.4
click at [894, 297] on td "Banco de America Central S.A / Confirmation: 7d029e8a-449f-4915-a9ee-db4a141982…" at bounding box center [681, 317] width 672 height 63
copy td "7d029e8a-449f-4915-a9ee-db4a14198296"
click at [442, 308] on link "Banco de America Central S.A" at bounding box center [438, 304] width 175 height 15
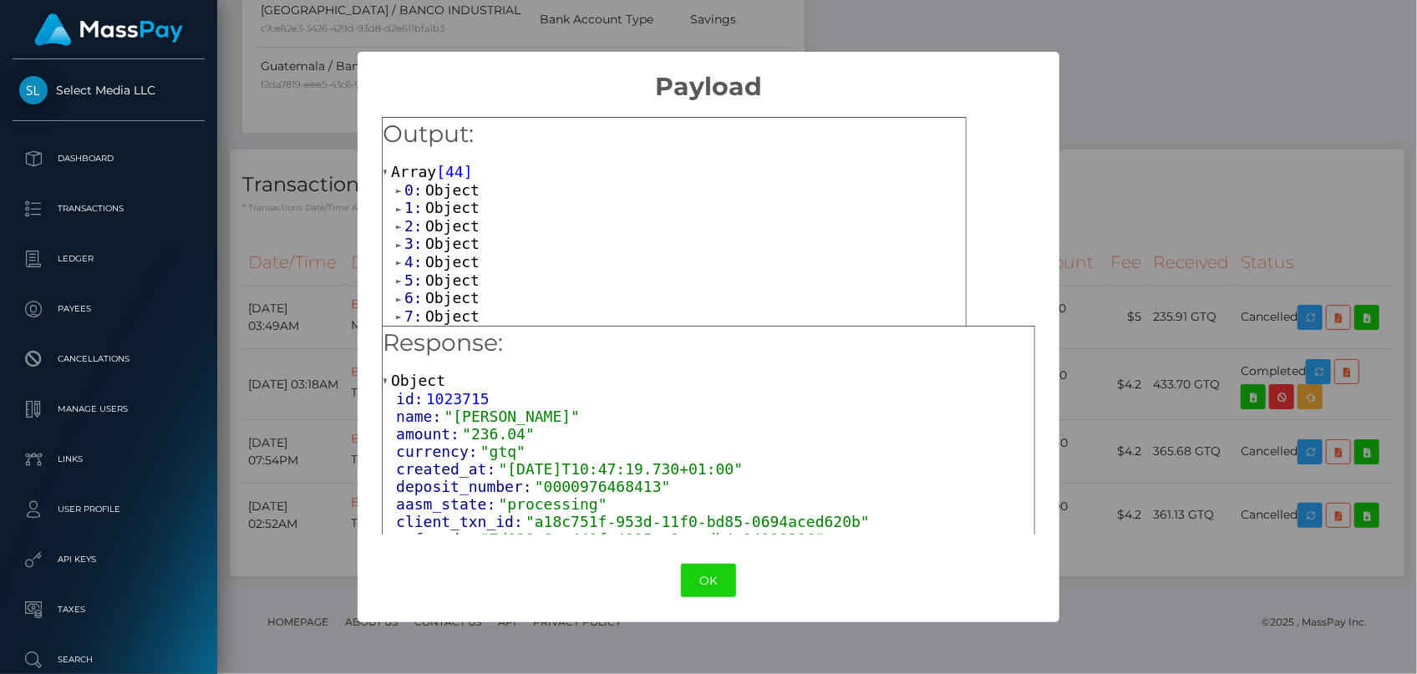
click at [443, 230] on span "Object" at bounding box center [452, 226] width 54 height 18
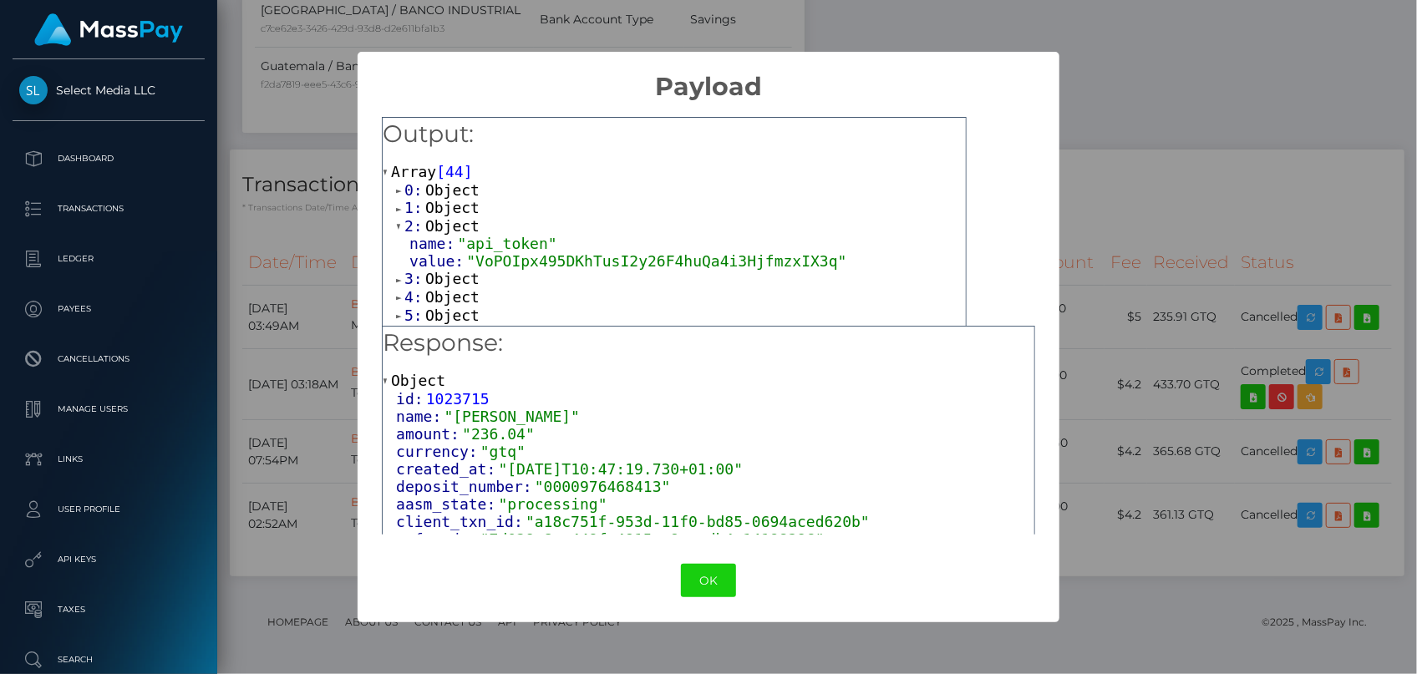
click at [442, 214] on span "Object" at bounding box center [452, 208] width 54 height 18
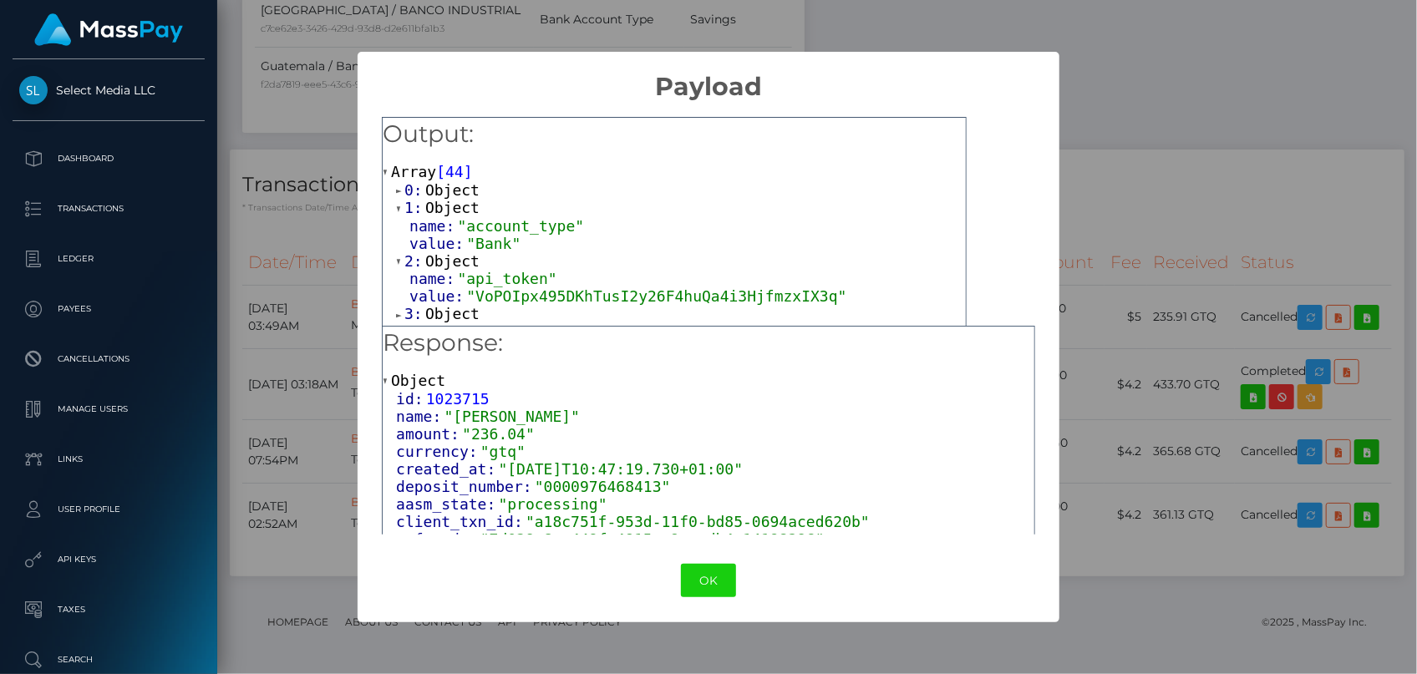
click at [445, 186] on span "Object" at bounding box center [452, 190] width 54 height 18
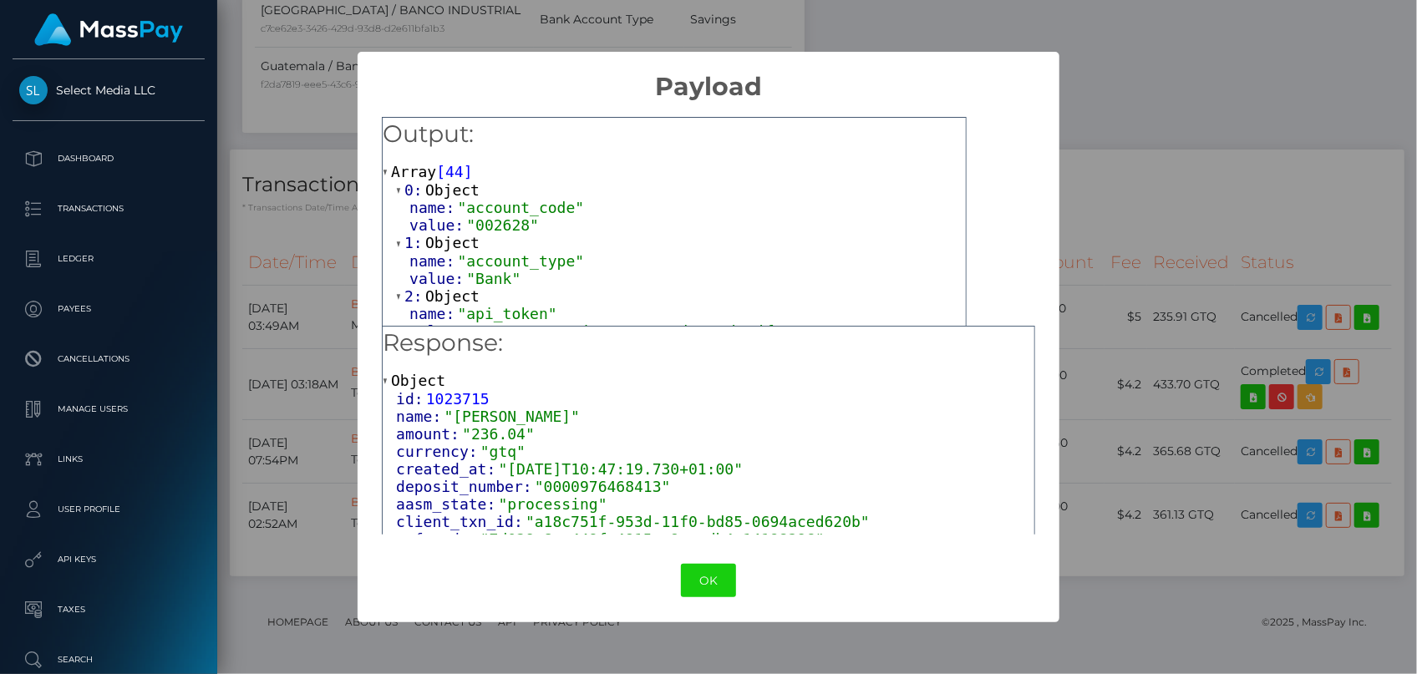
scroll to position [75, 0]
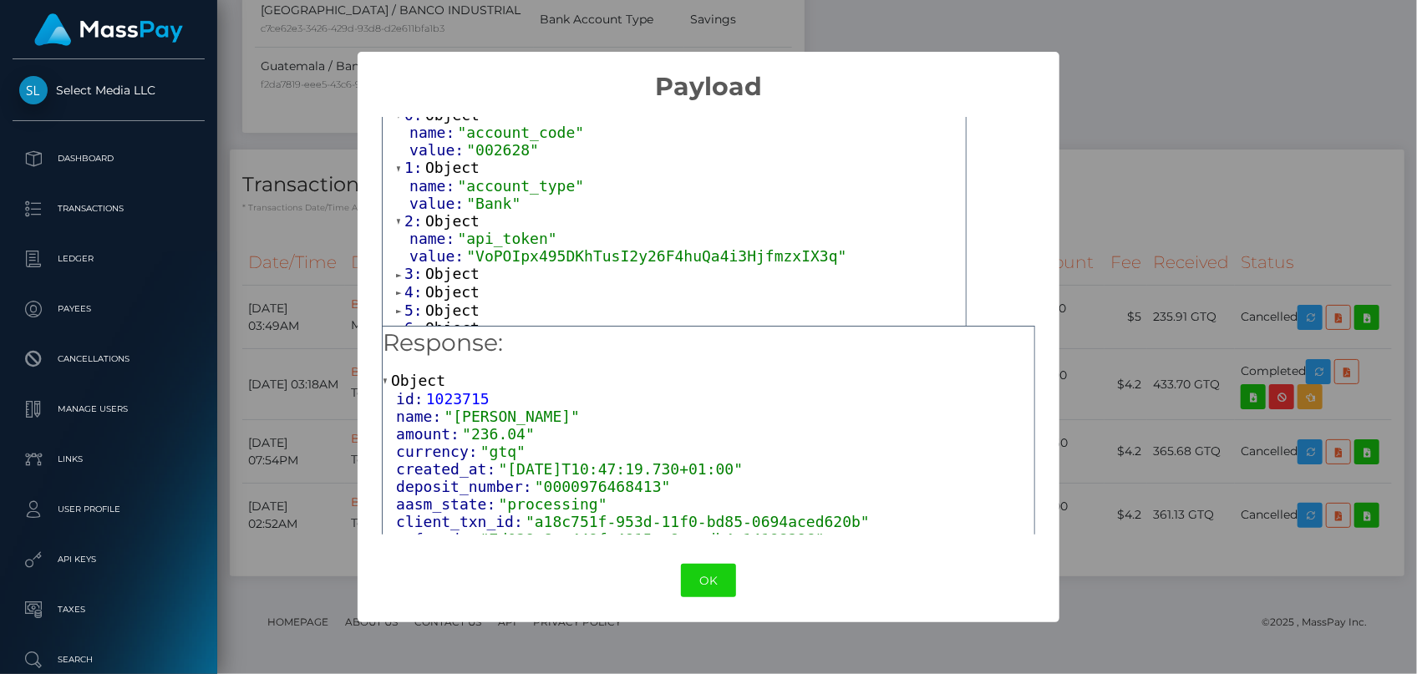
click at [453, 271] on span "Object" at bounding box center [452, 274] width 54 height 18
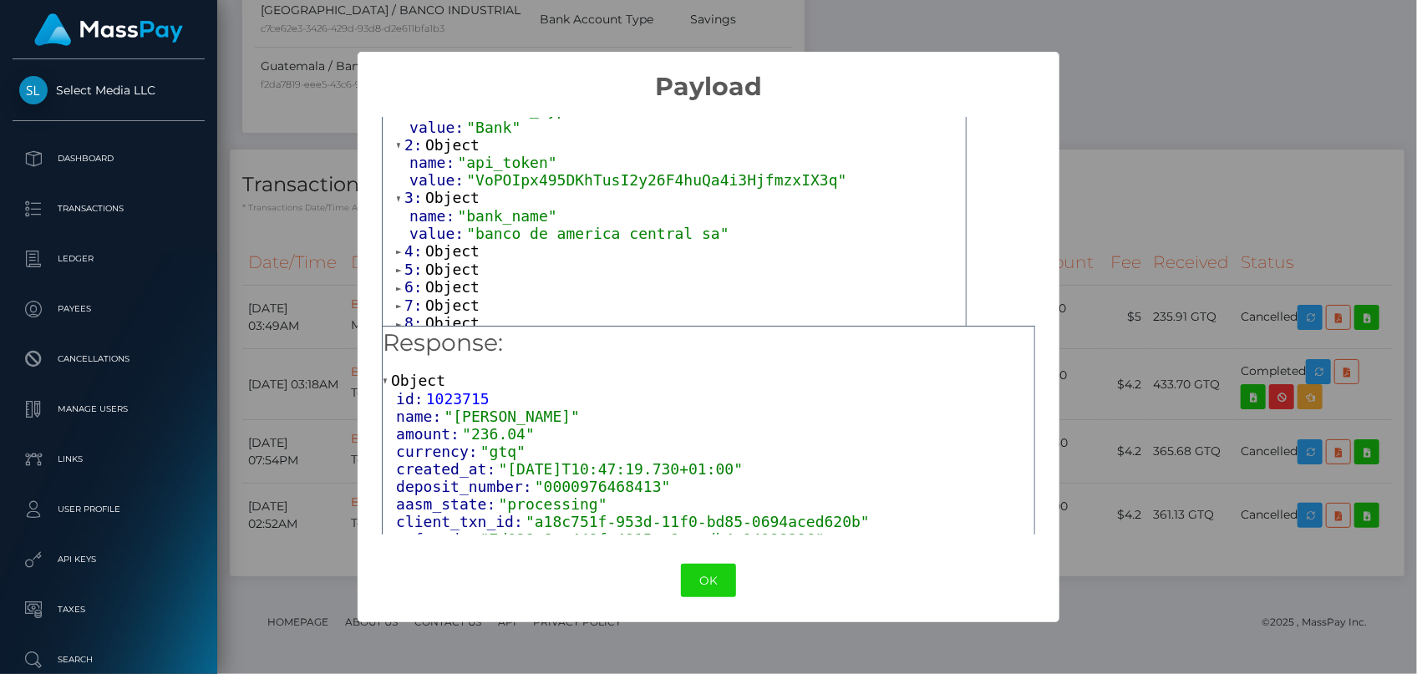
click at [458, 256] on span "Object" at bounding box center [452, 251] width 54 height 18
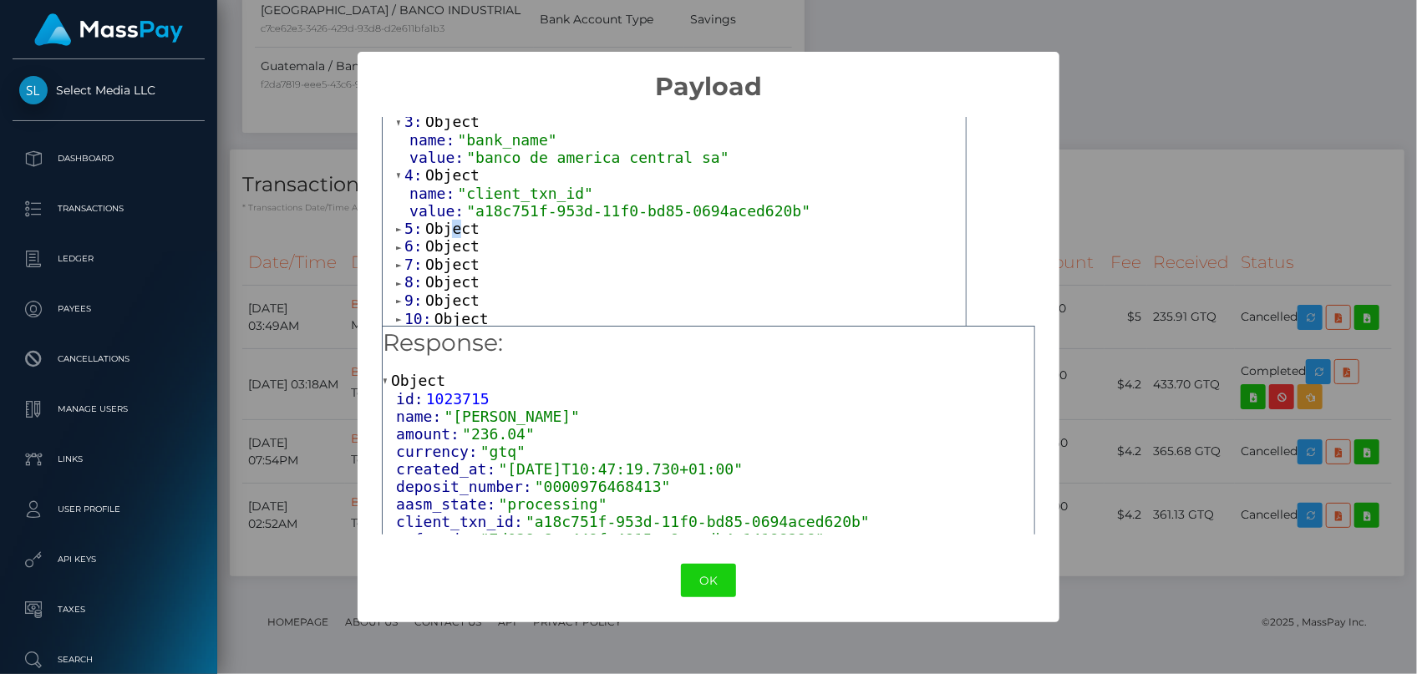
click at [451, 226] on span "Object" at bounding box center [452, 229] width 54 height 18
drag, startPoint x: 501, startPoint y: 261, endPoint x: 576, endPoint y: 261, distance: 74.3
click at [576, 261] on span ""0000976468413"" at bounding box center [534, 264] width 136 height 18
click at [489, 259] on span ""0000976468413"" at bounding box center [534, 264] width 136 height 18
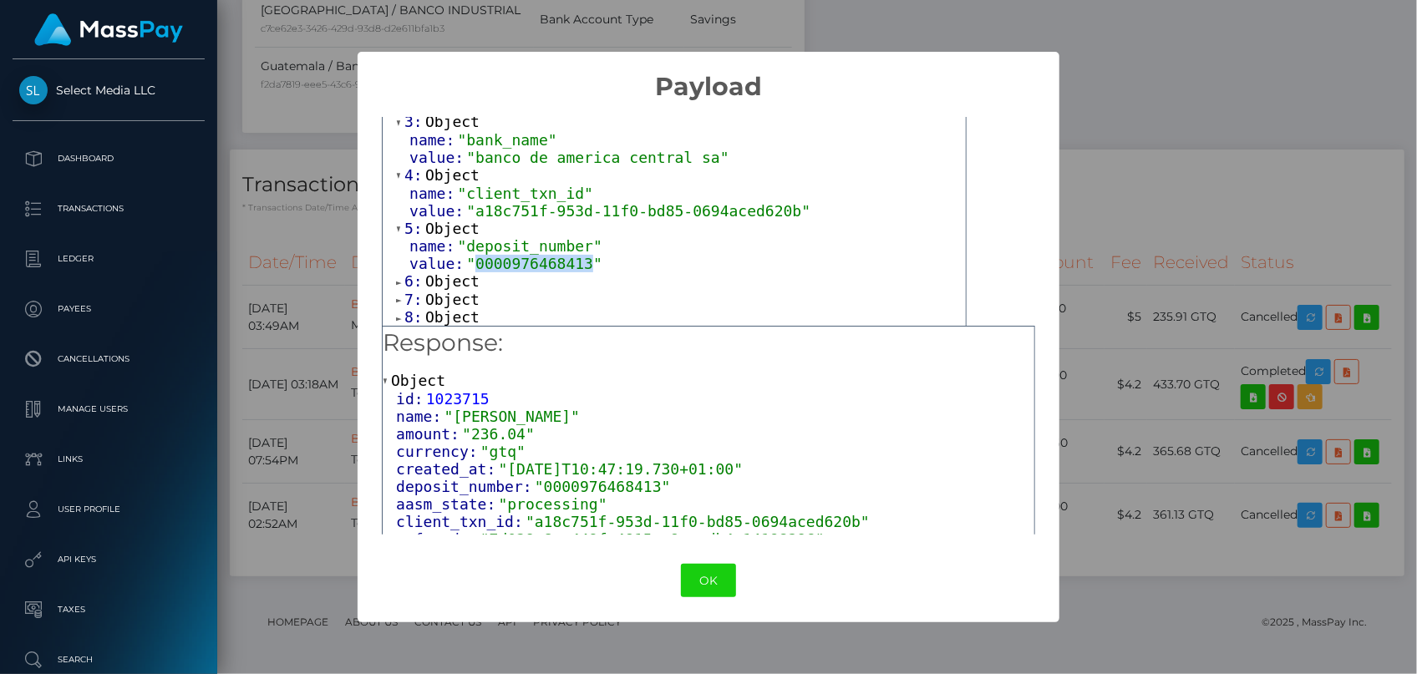
copy span "0000976468413"
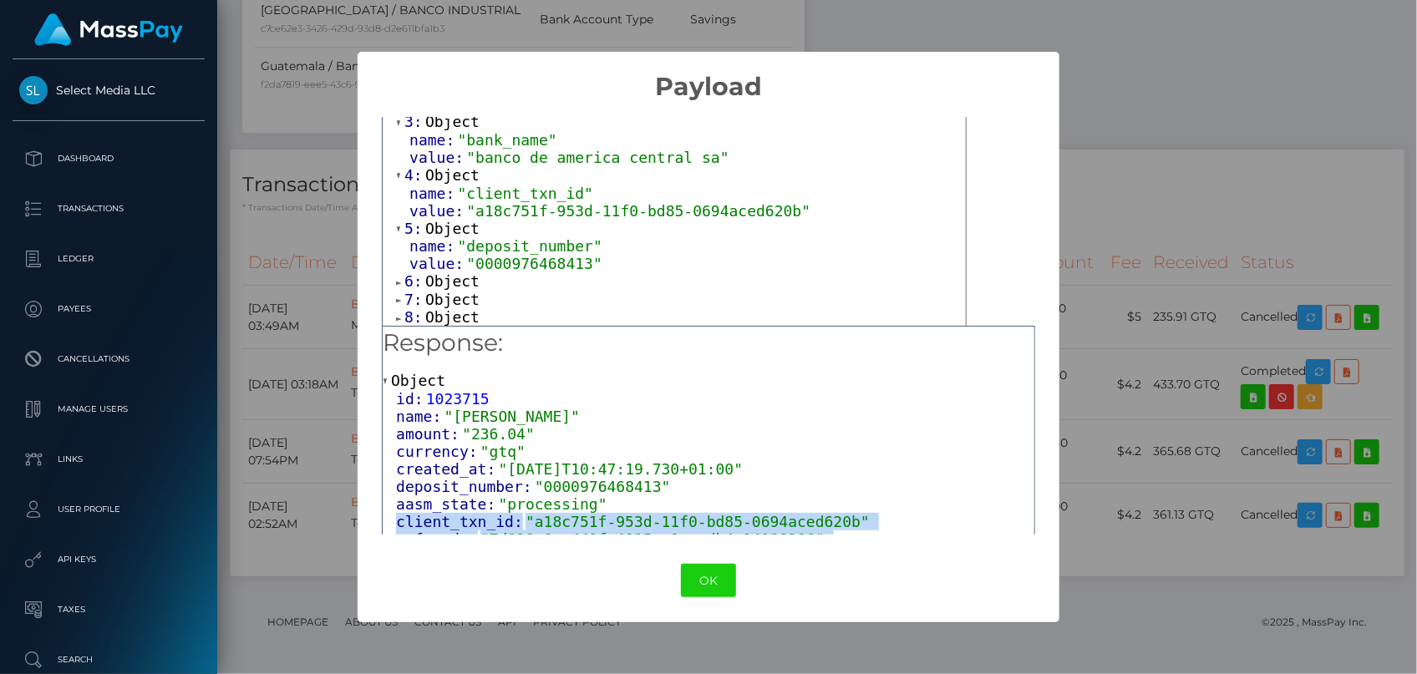
click at [771, 533] on div "id: 1023715 name: "[PERSON_NAME]" amount: "236.04" currency: "gtq" created_at: …" at bounding box center [709, 521] width 652 height 263
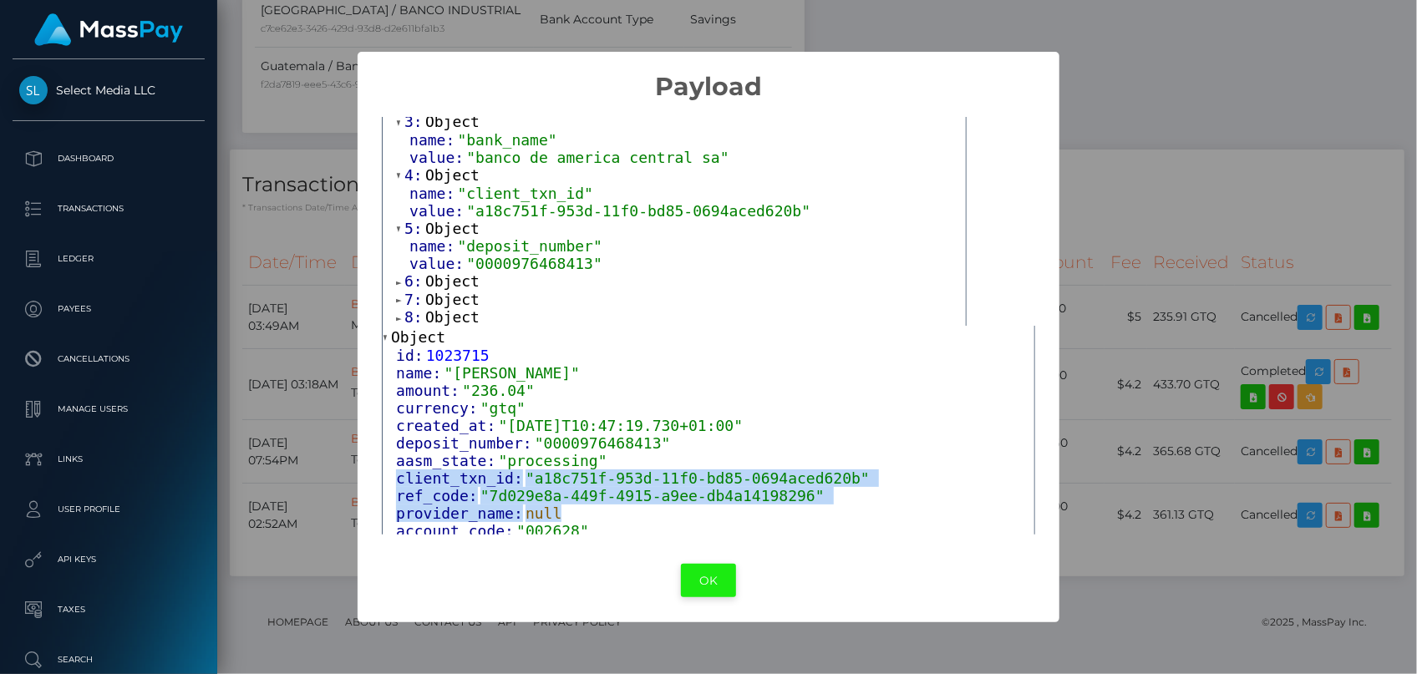
click at [719, 581] on button "OK" at bounding box center [708, 581] width 55 height 34
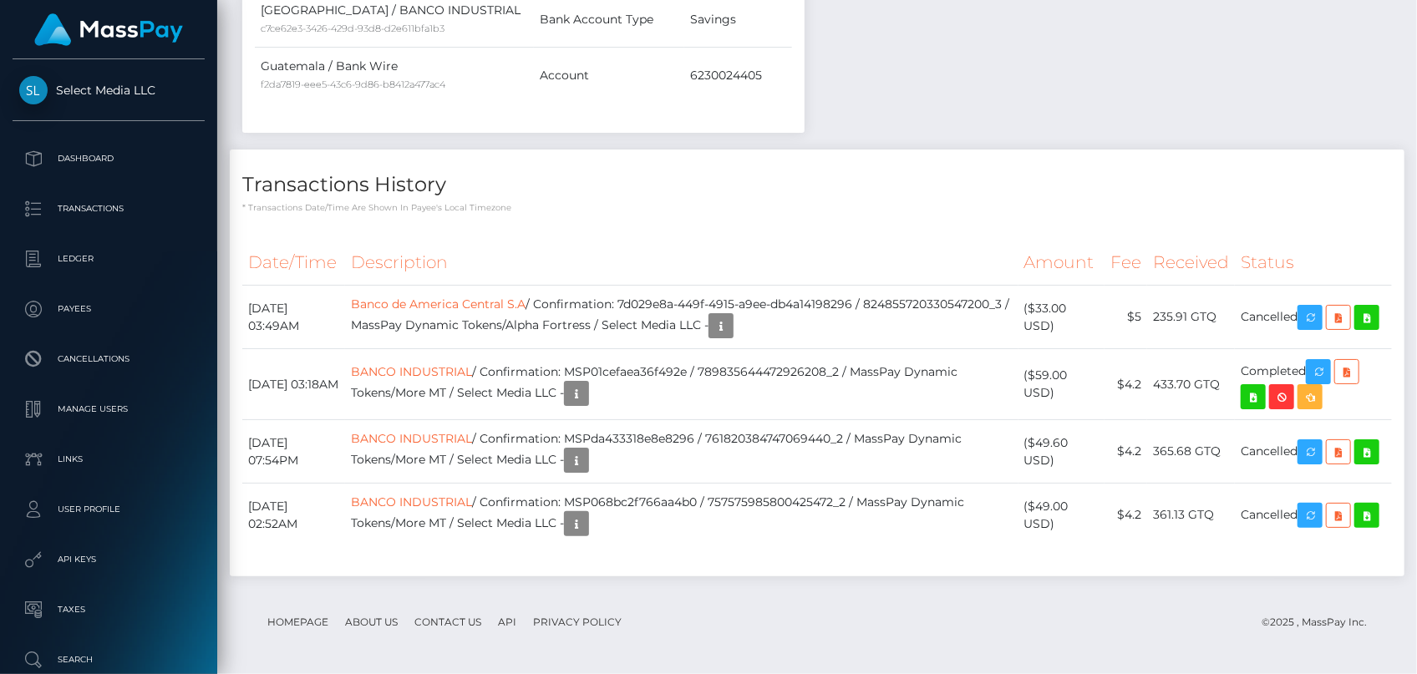
scroll to position [200, 366]
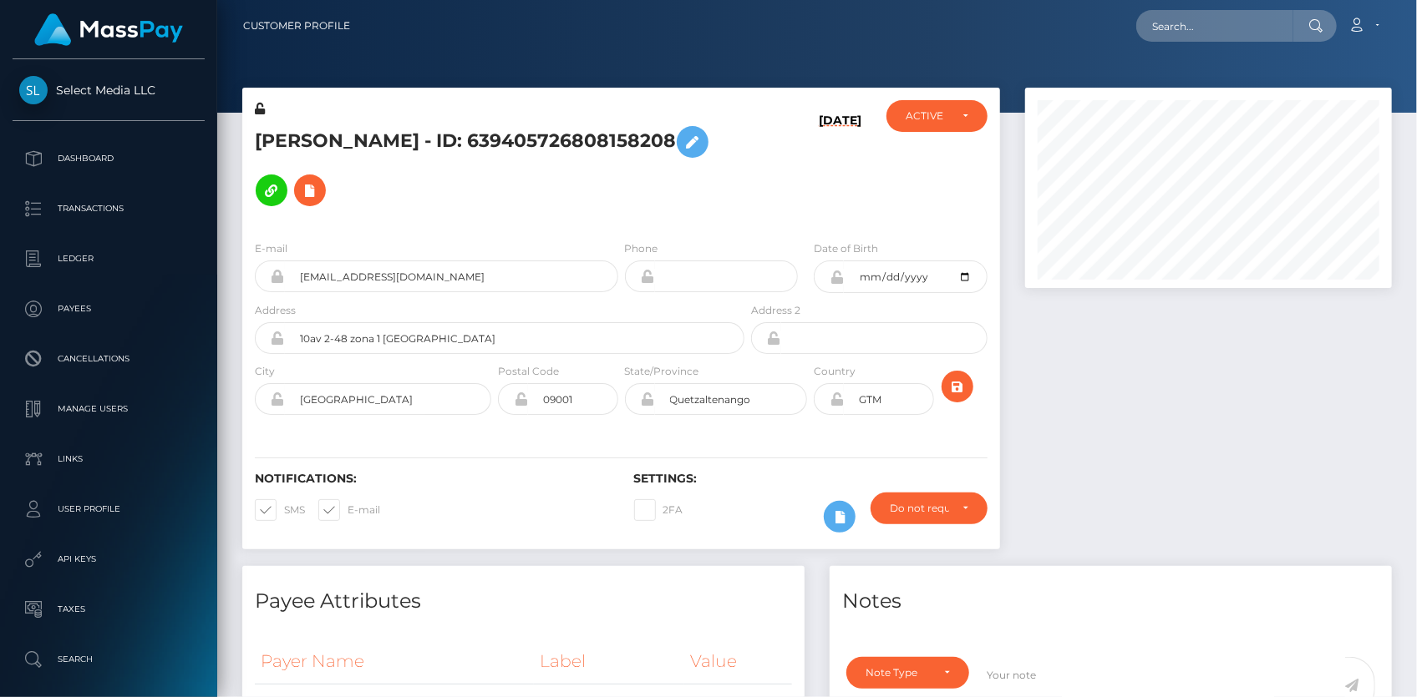
scroll to position [200, 366]
click at [1174, 29] on input "text" at bounding box center [1214, 26] width 157 height 32
paste input "poact_NEjczPavFPYL"
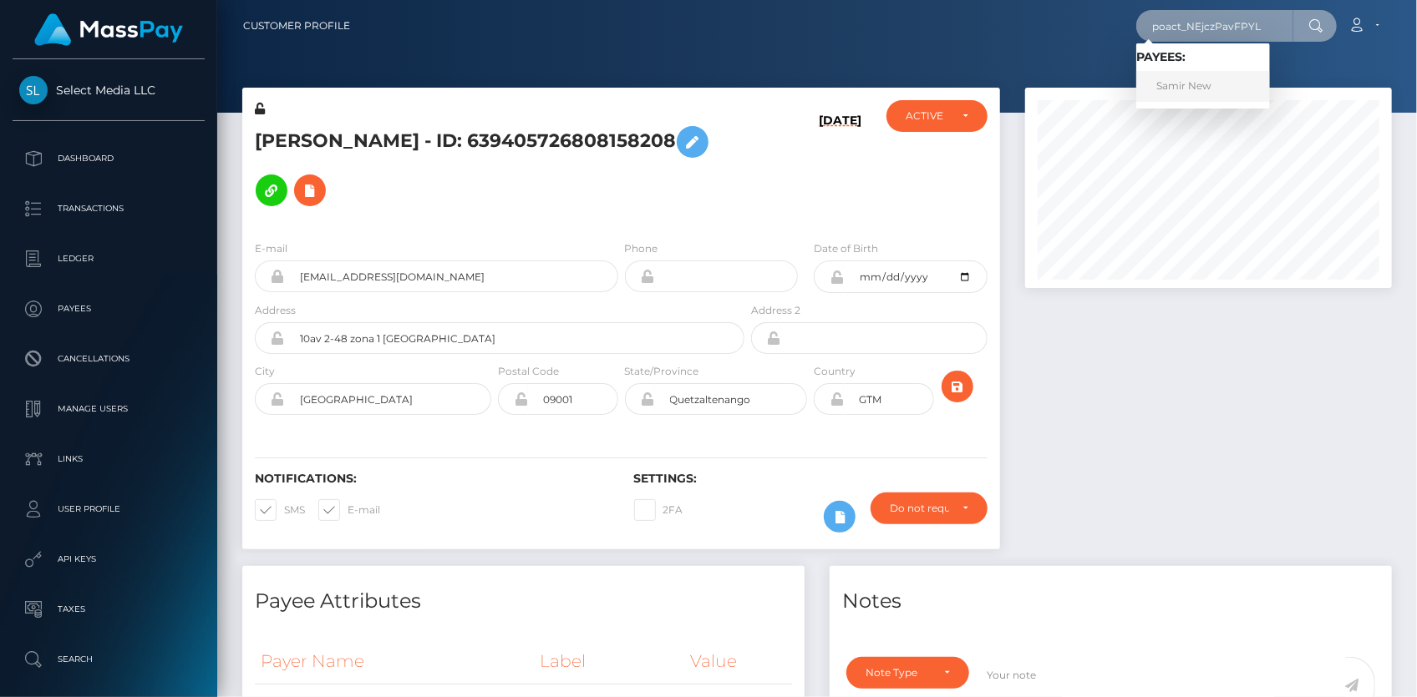
type input "poact_NEjczPavFPYL"
click at [1194, 79] on link "Samir New" at bounding box center [1203, 86] width 134 height 31
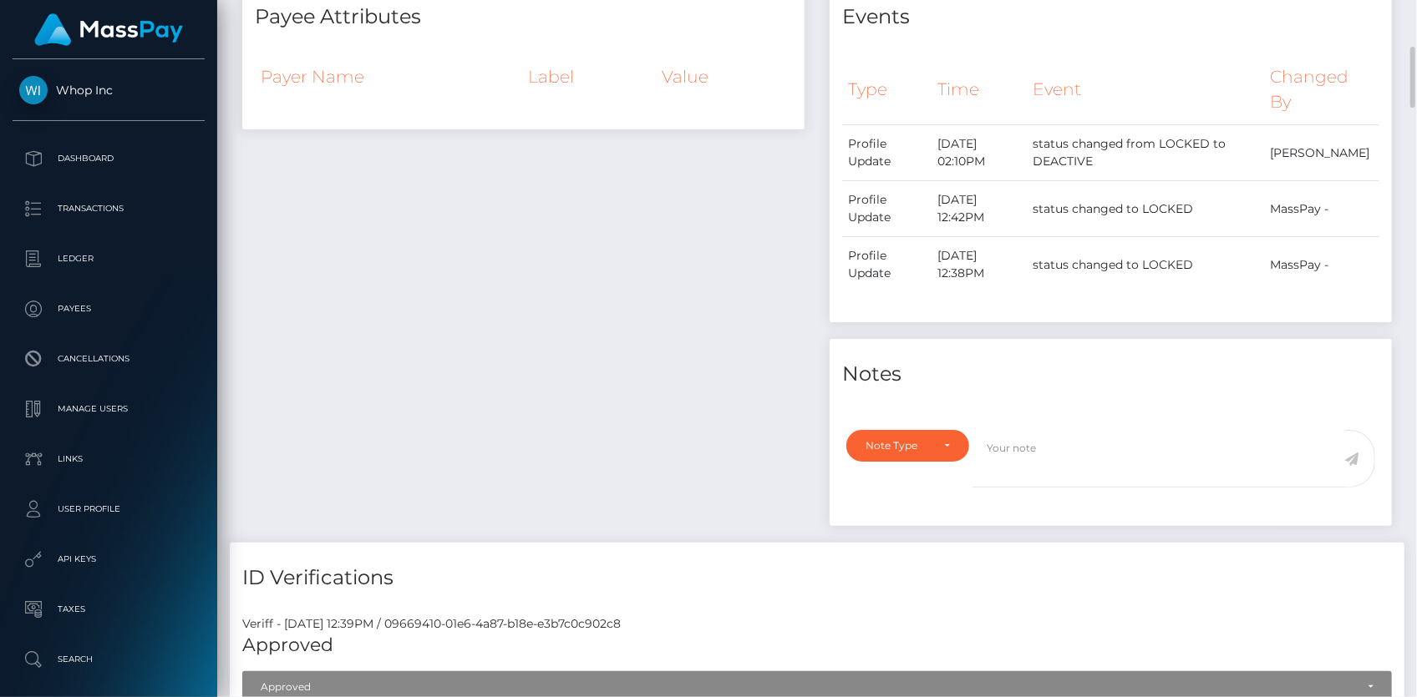
scroll to position [81, 0]
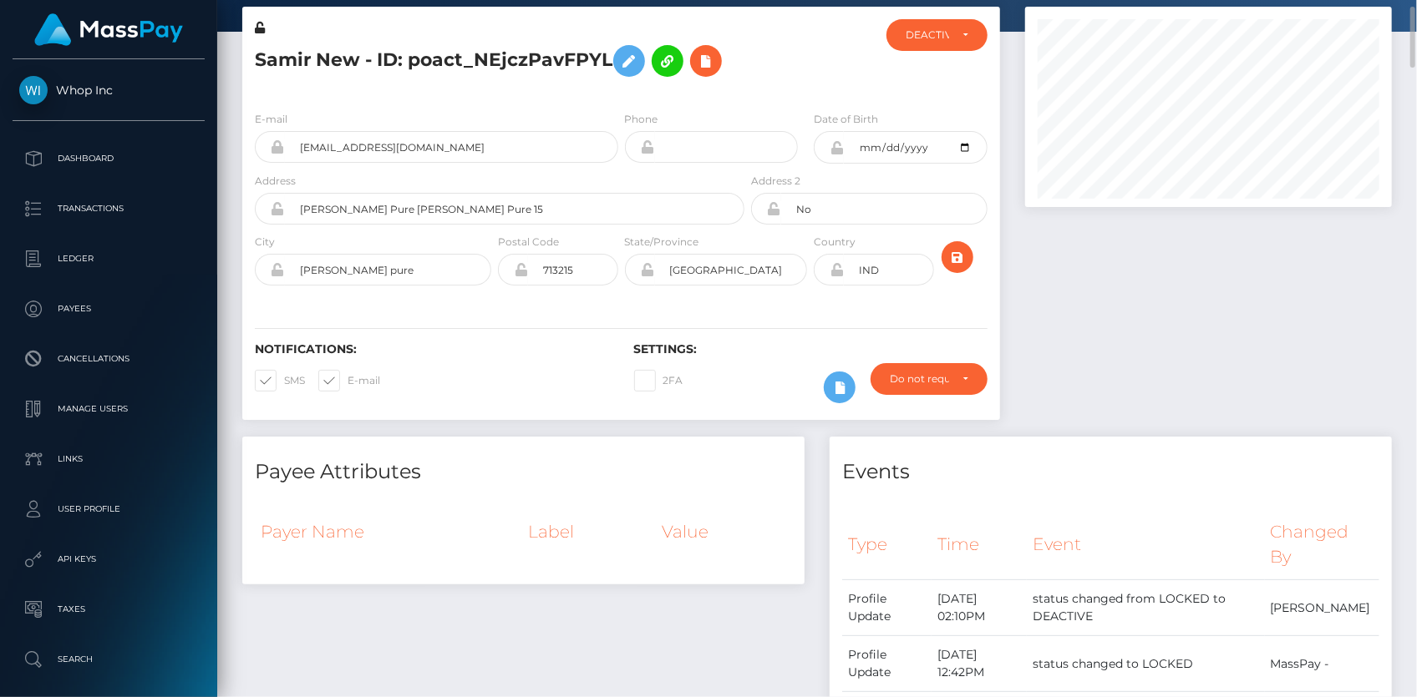
click at [431, 53] on h5 "Samir New - ID: poact_NEjczPavFPYL" at bounding box center [495, 61] width 480 height 48
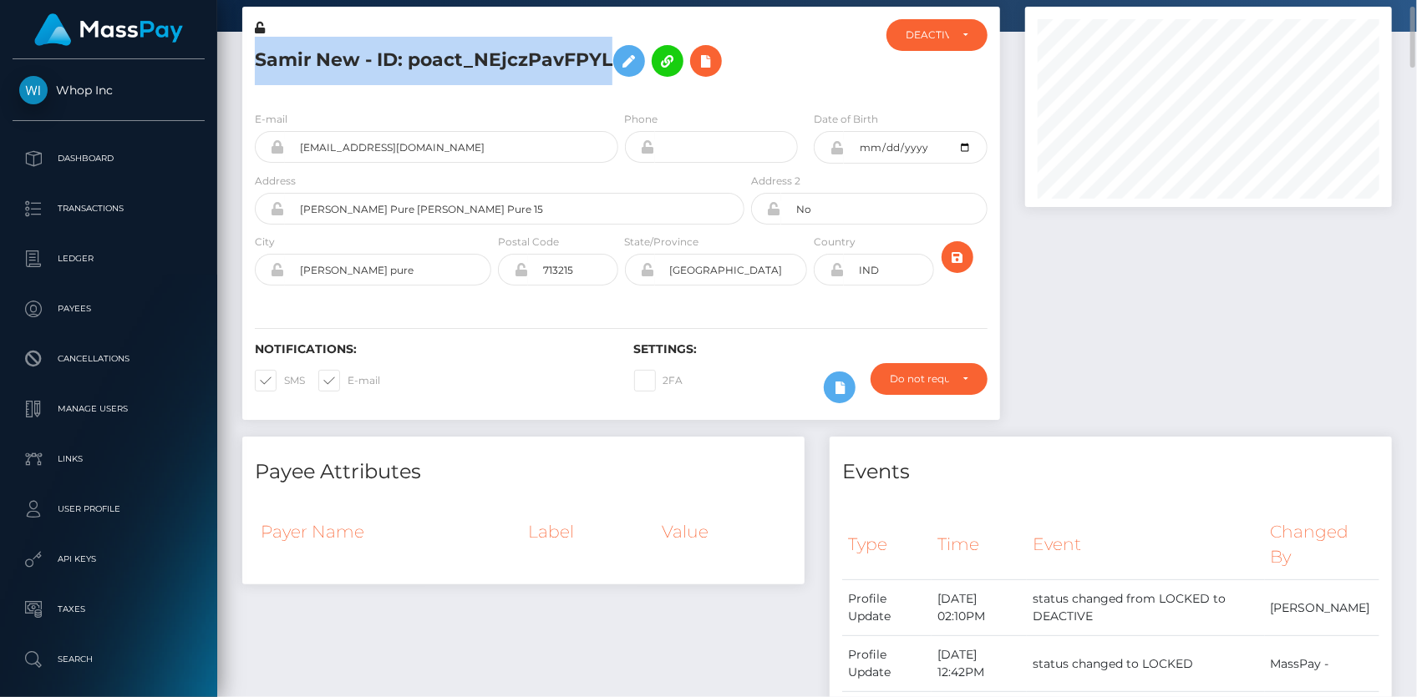
click at [431, 53] on h5 "Samir New - ID: poact_NEjczPavFPYL" at bounding box center [495, 61] width 480 height 48
copy h5 "Samir New - ID: poact_NEjczPavFPYL"
